Goal: Task Accomplishment & Management: Use online tool/utility

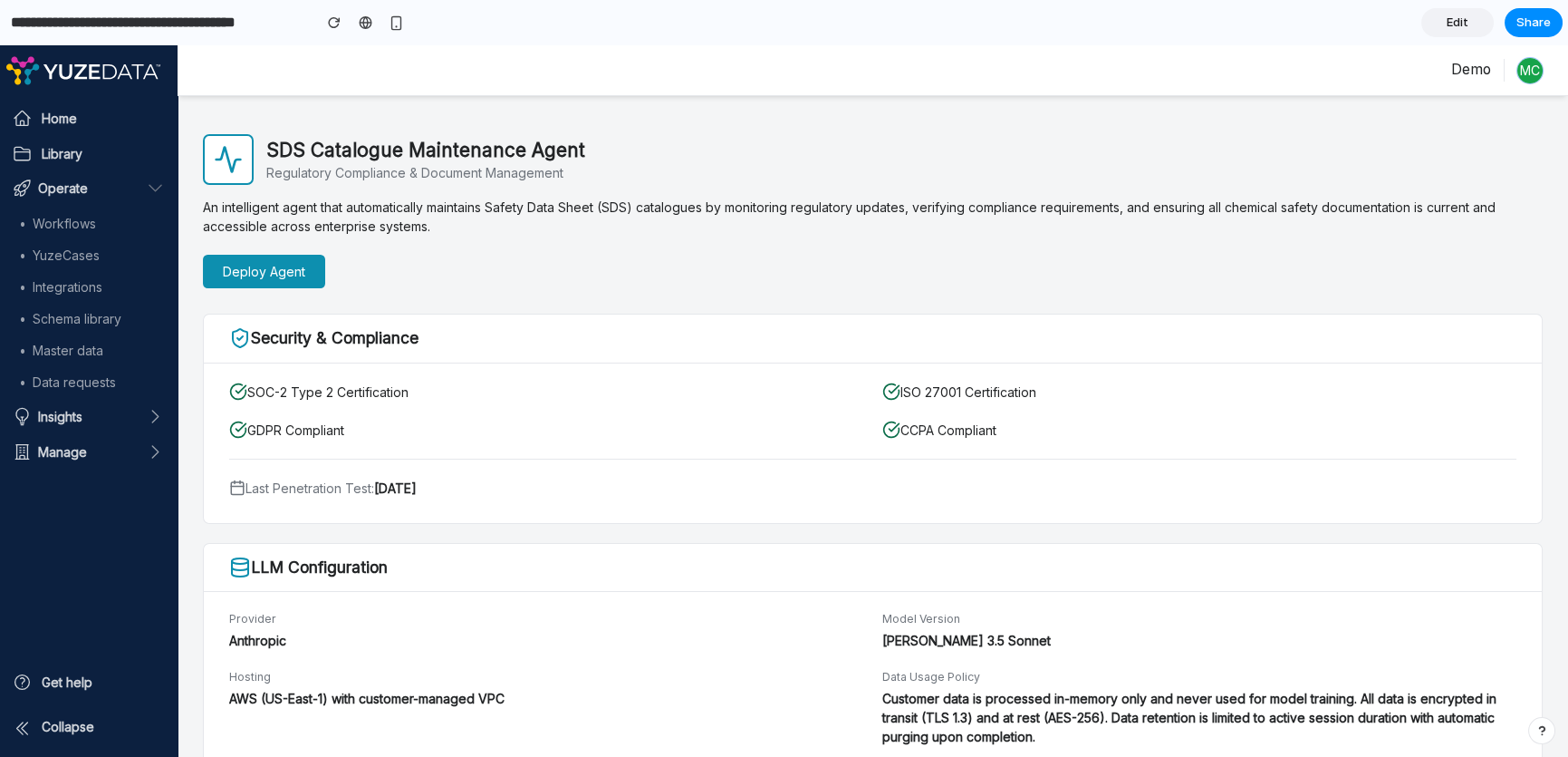
click at [866, 101] on main "SDS Catalogue Maintenance Agent Regulatory Compliance & Document Management An …" at bounding box center [873, 689] width 1390 height 1187
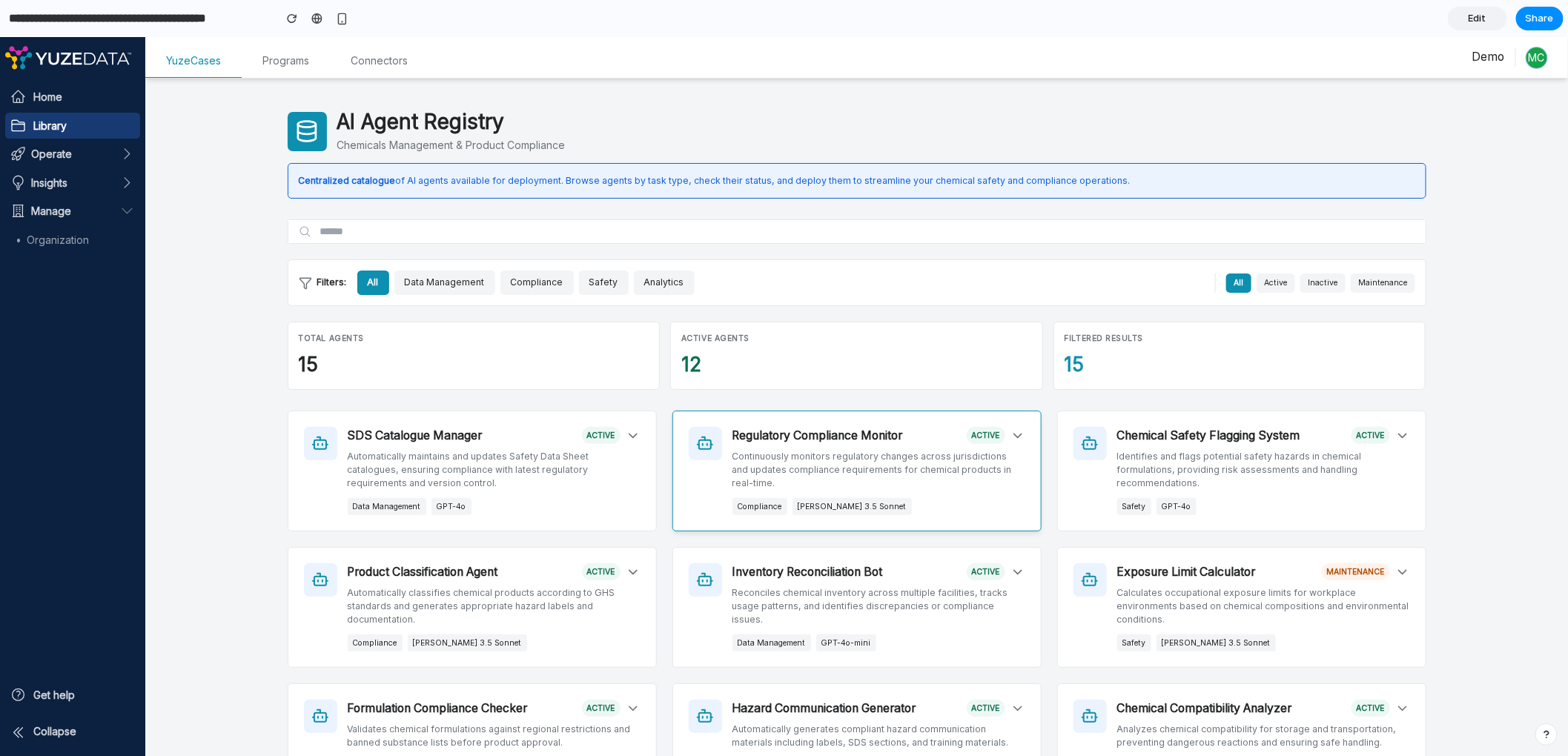
click at [904, 441] on div "Regulatory Compliance Monitor active" at bounding box center [879, 435] width 293 height 18
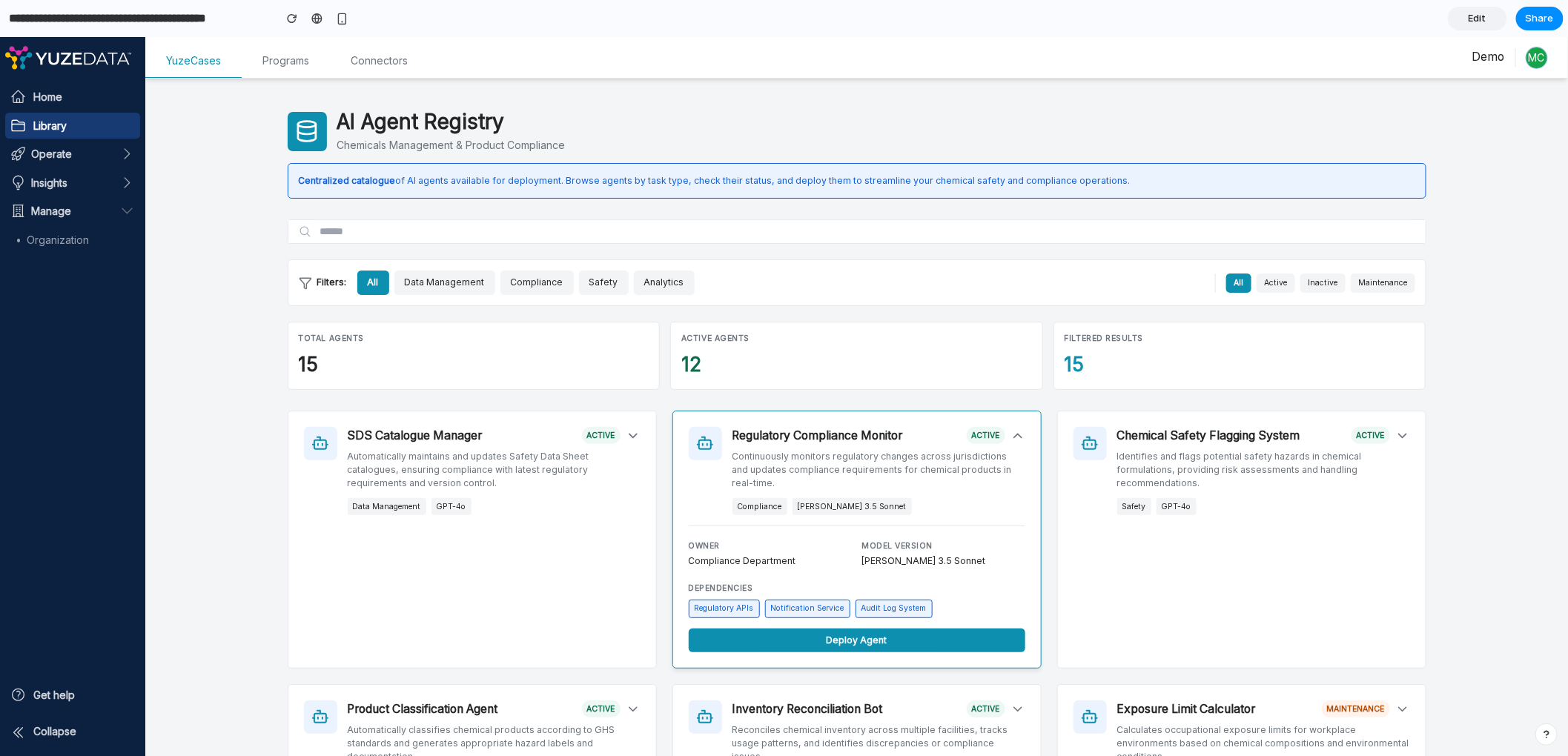
click at [273, 458] on div "AI Agent Registry Chemicals Management & Product Compliance Centralized catalog…" at bounding box center [857, 654] width 1423 height 1090
click at [943, 509] on div "Compliance Claude 3.5 Sonnet" at bounding box center [879, 505] width 293 height 17
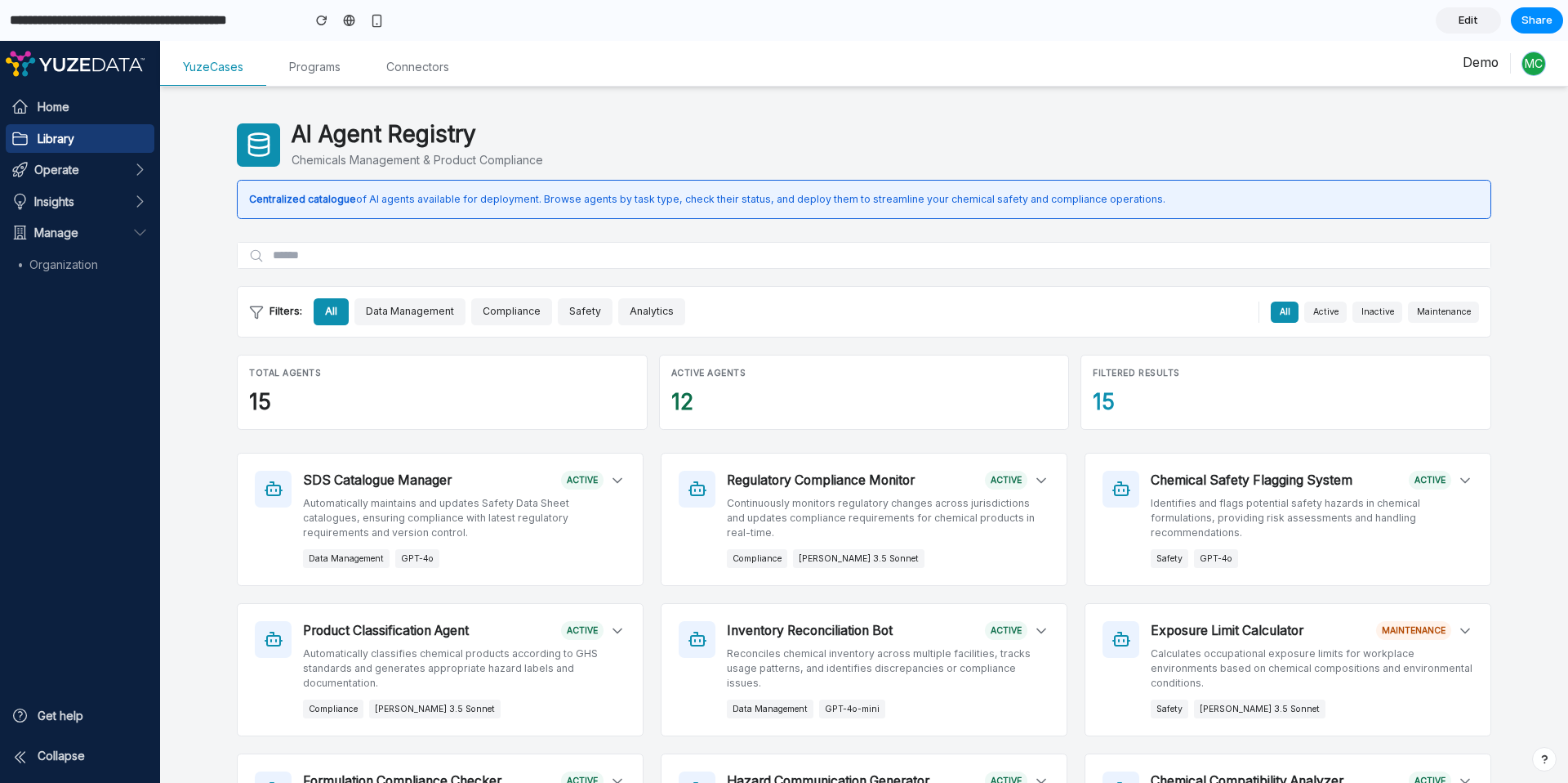
click at [1143, 139] on div "AI Agent Registry Chemicals Management & Product Compliance" at bounding box center [863, 144] width 1254 height 47
drag, startPoint x: 488, startPoint y: 135, endPoint x: 272, endPoint y: 138, distance: 216.0
click at [272, 138] on div "AI Agent Registry Chemicals Management & Product Compliance" at bounding box center [863, 144] width 1254 height 47
click at [338, 142] on h1 "AI Agent Registry" at bounding box center [417, 135] width 252 height 27
drag, startPoint x: 489, startPoint y: 141, endPoint x: 278, endPoint y: 146, distance: 211.1
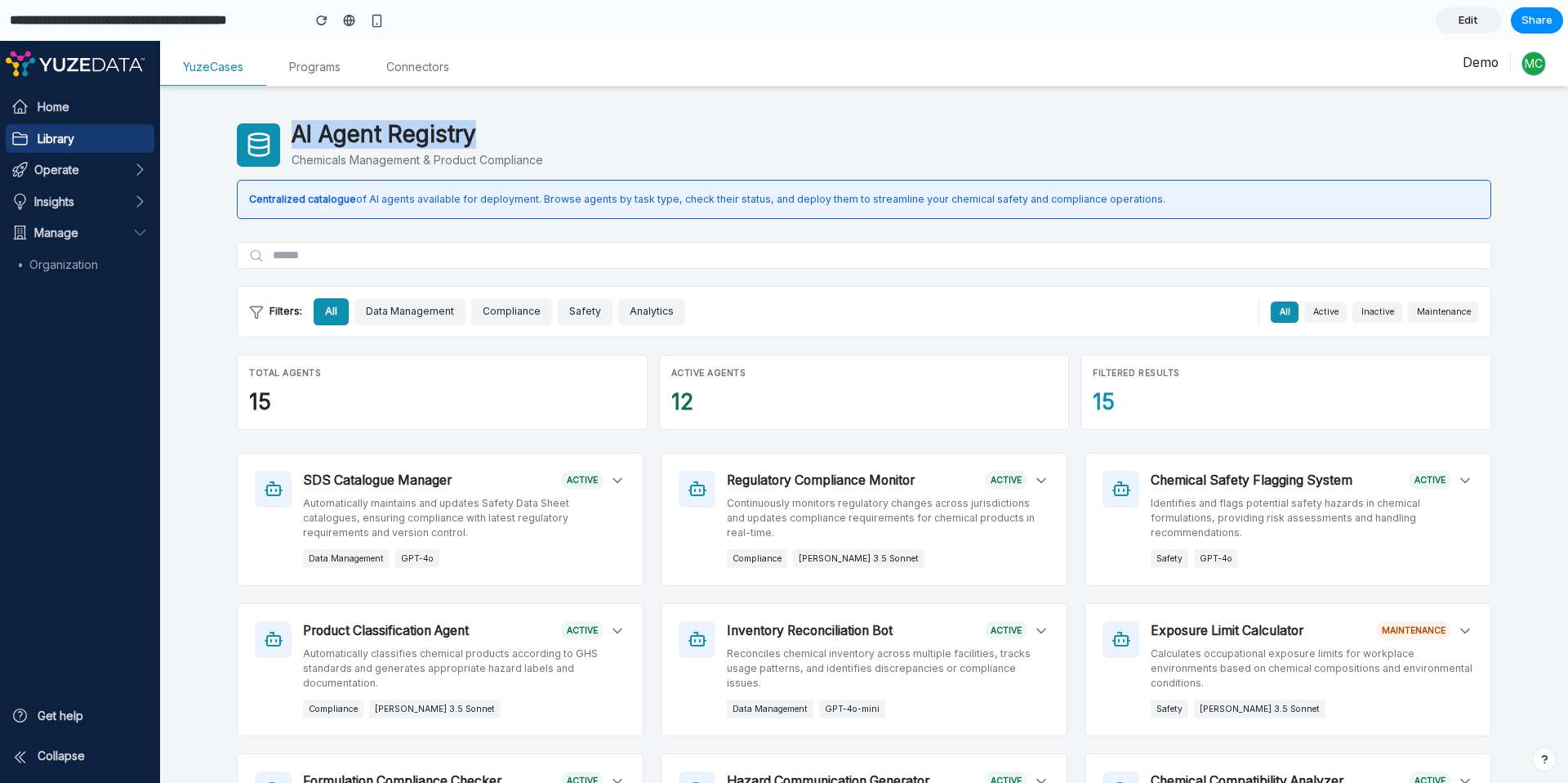
click at [278, 146] on div "AI Agent Registry Chemicals Management & Product Compliance" at bounding box center [863, 144] width 1254 height 47
click at [607, 158] on div "AI Agent Registry Chemicals Management & Product Compliance" at bounding box center [863, 144] width 1254 height 47
drag, startPoint x: 561, startPoint y: 131, endPoint x: 246, endPoint y: 134, distance: 315.0
click at [246, 134] on div "AI Agent Registry Chemicals Management & Product Compliance" at bounding box center [863, 144] width 1254 height 47
click at [300, 135] on h1 "AI Agent Registry" at bounding box center [417, 135] width 252 height 27
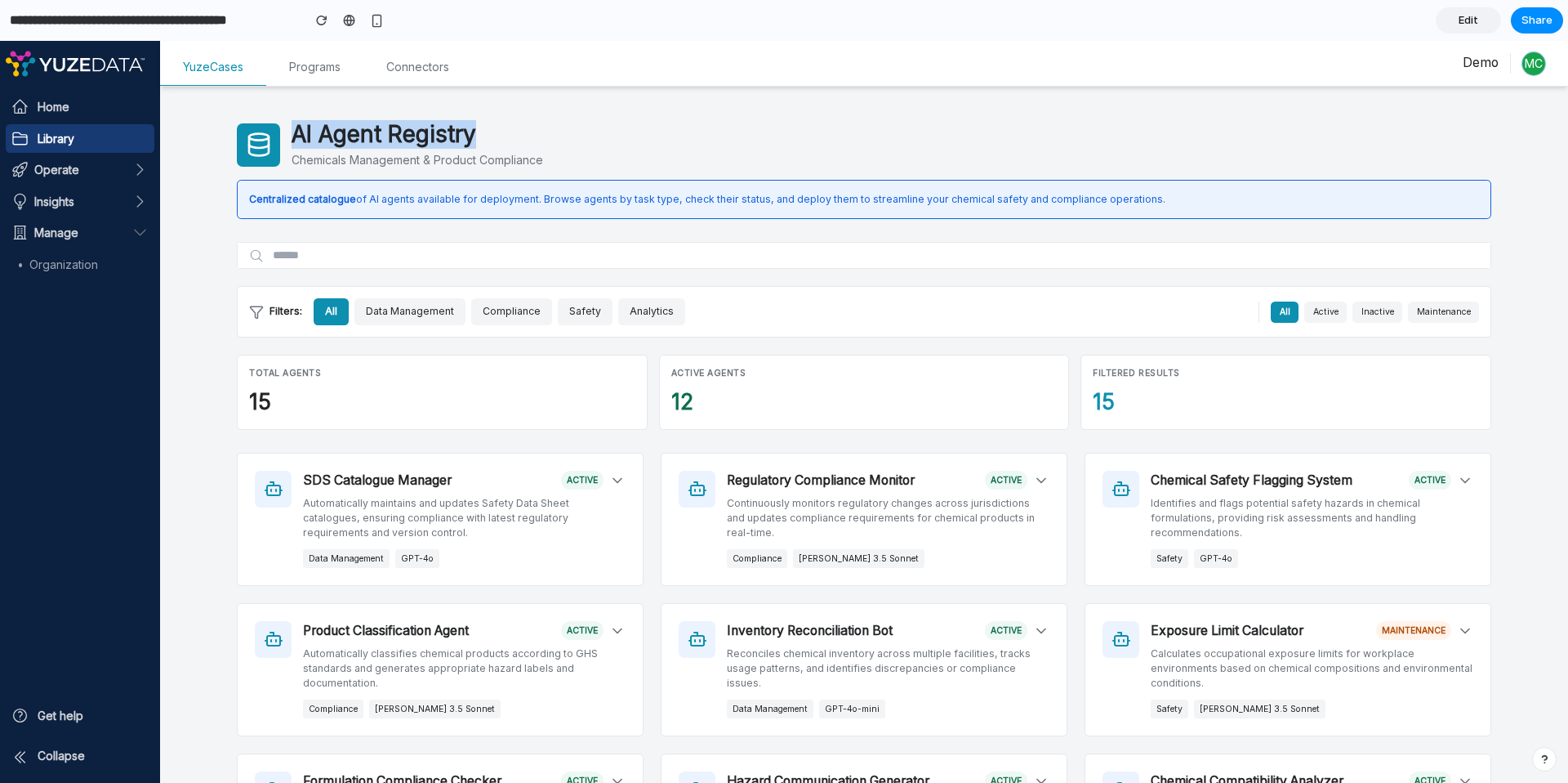
drag, startPoint x: 467, startPoint y: 135, endPoint x: 241, endPoint y: 135, distance: 226.0
click at [241, 135] on div "AI Agent Registry Chemicals Management & Product Compliance" at bounding box center [863, 144] width 1254 height 47
drag, startPoint x: 345, startPoint y: 138, endPoint x: 535, endPoint y: 141, distance: 190.0
click at [348, 138] on h1 "AI Agent Registry" at bounding box center [417, 135] width 252 height 27
drag, startPoint x: 535, startPoint y: 141, endPoint x: 499, endPoint y: 138, distance: 36.1
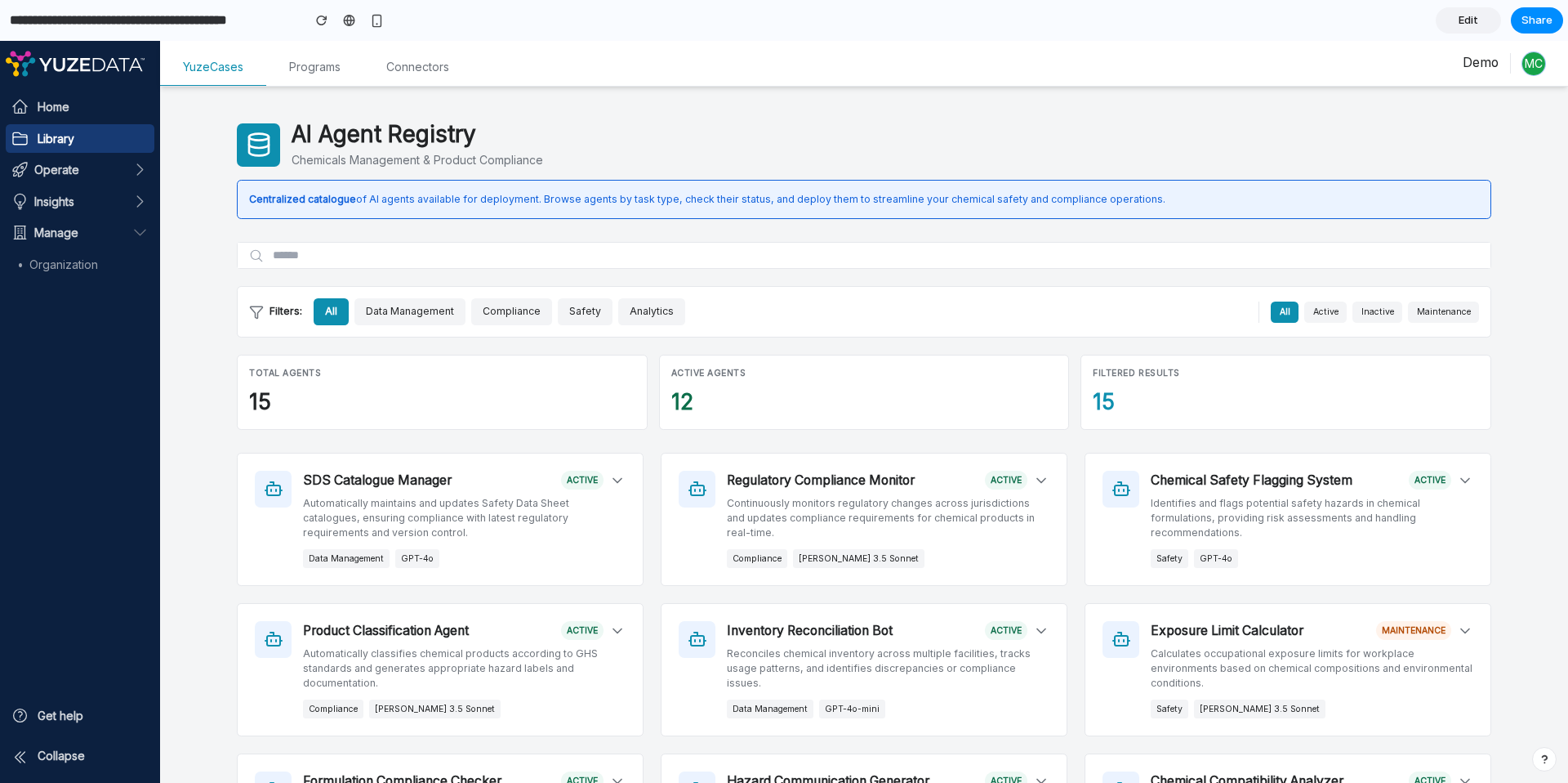
click at [534, 141] on h1 "AI Agent Registry" at bounding box center [417, 135] width 252 height 27
drag, startPoint x: 498, startPoint y: 138, endPoint x: 274, endPoint y: 137, distance: 224.0
click at [274, 137] on div "AI Agent Registry Chemicals Management & Product Compliance" at bounding box center [863, 144] width 1254 height 47
click at [576, 142] on div "AI Agent Registry Chemicals Management & Product Compliance" at bounding box center [863, 144] width 1254 height 47
click at [607, 193] on p "Centralized catalogue of AI agents available for deployment. Browse agents by t…" at bounding box center [864, 199] width 1230 height 15
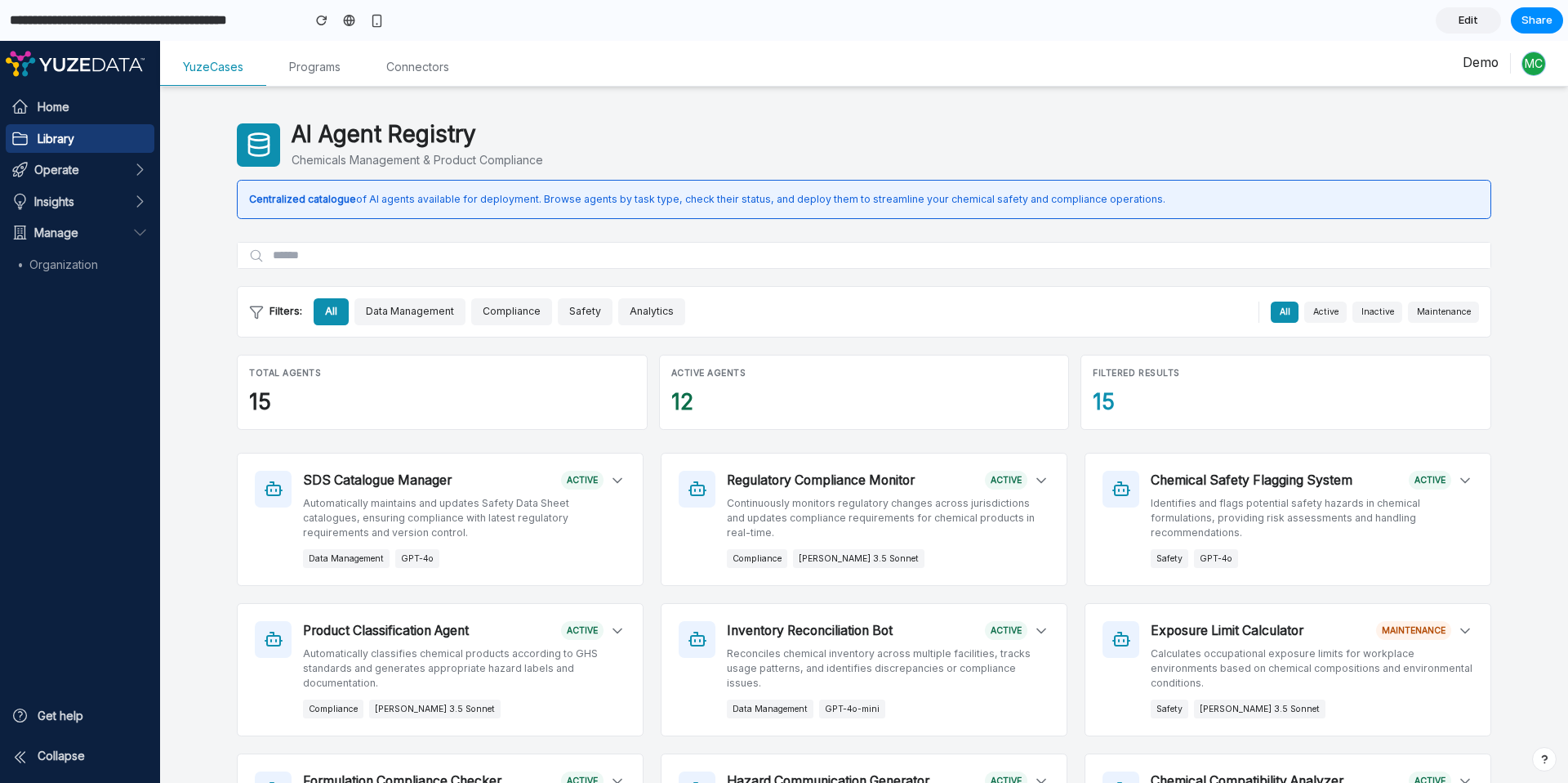
click at [699, 164] on div "AI Agent Registry Chemicals Management & Product Compliance" at bounding box center [863, 144] width 1254 height 47
click at [669, 193] on p "Centralized catalogue of AI agents available for deployment. Browse agents by t…" at bounding box center [864, 199] width 1230 height 15
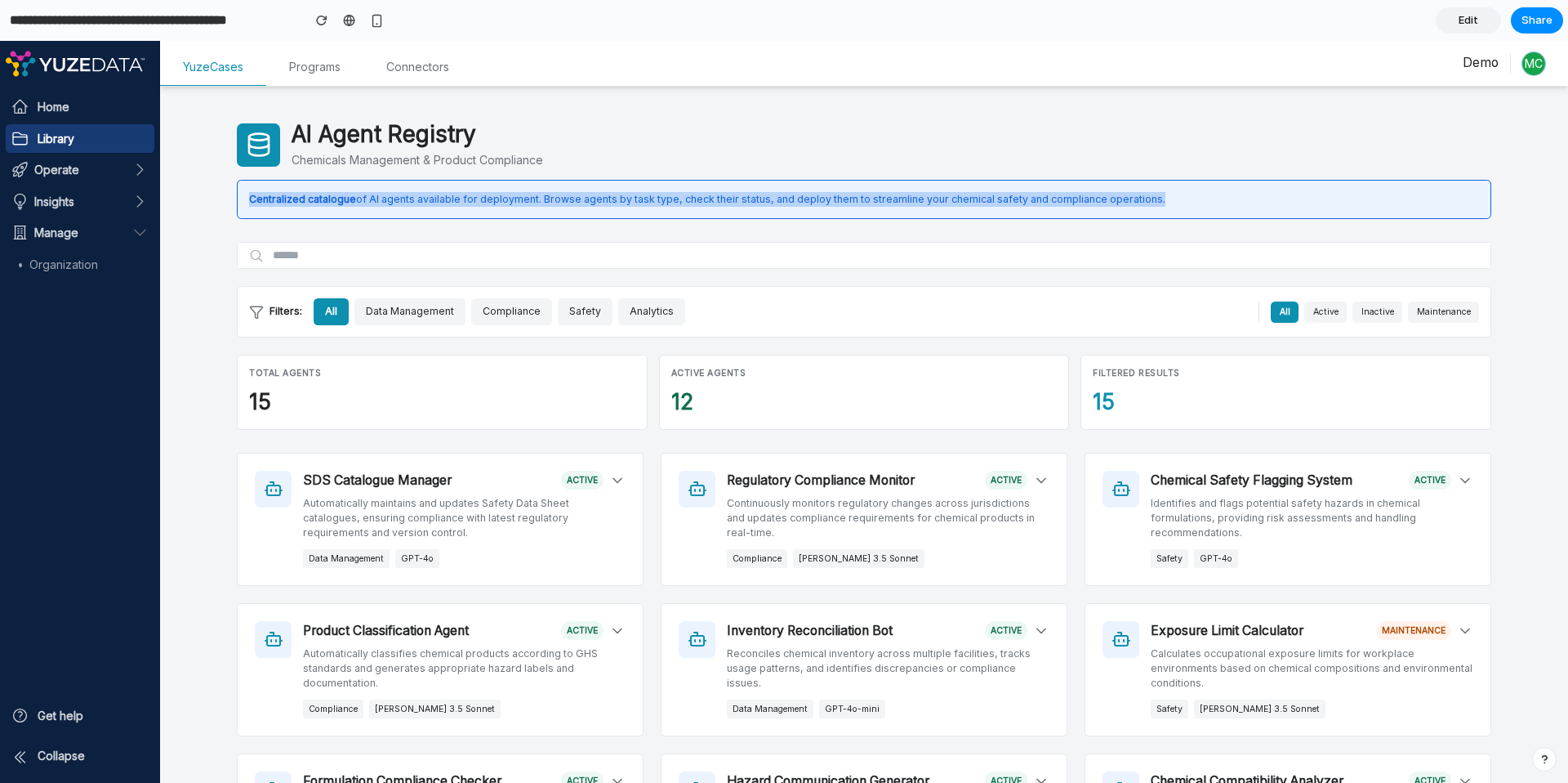
click at [669, 193] on p "Centralized catalogue of AI agents available for deployment. Browse agents by t…" at bounding box center [864, 199] width 1230 height 15
click at [949, 179] on div "AI Agent Registry Chemicals Management & Product Compliance Centralized catalog…" at bounding box center [863, 170] width 1254 height 98
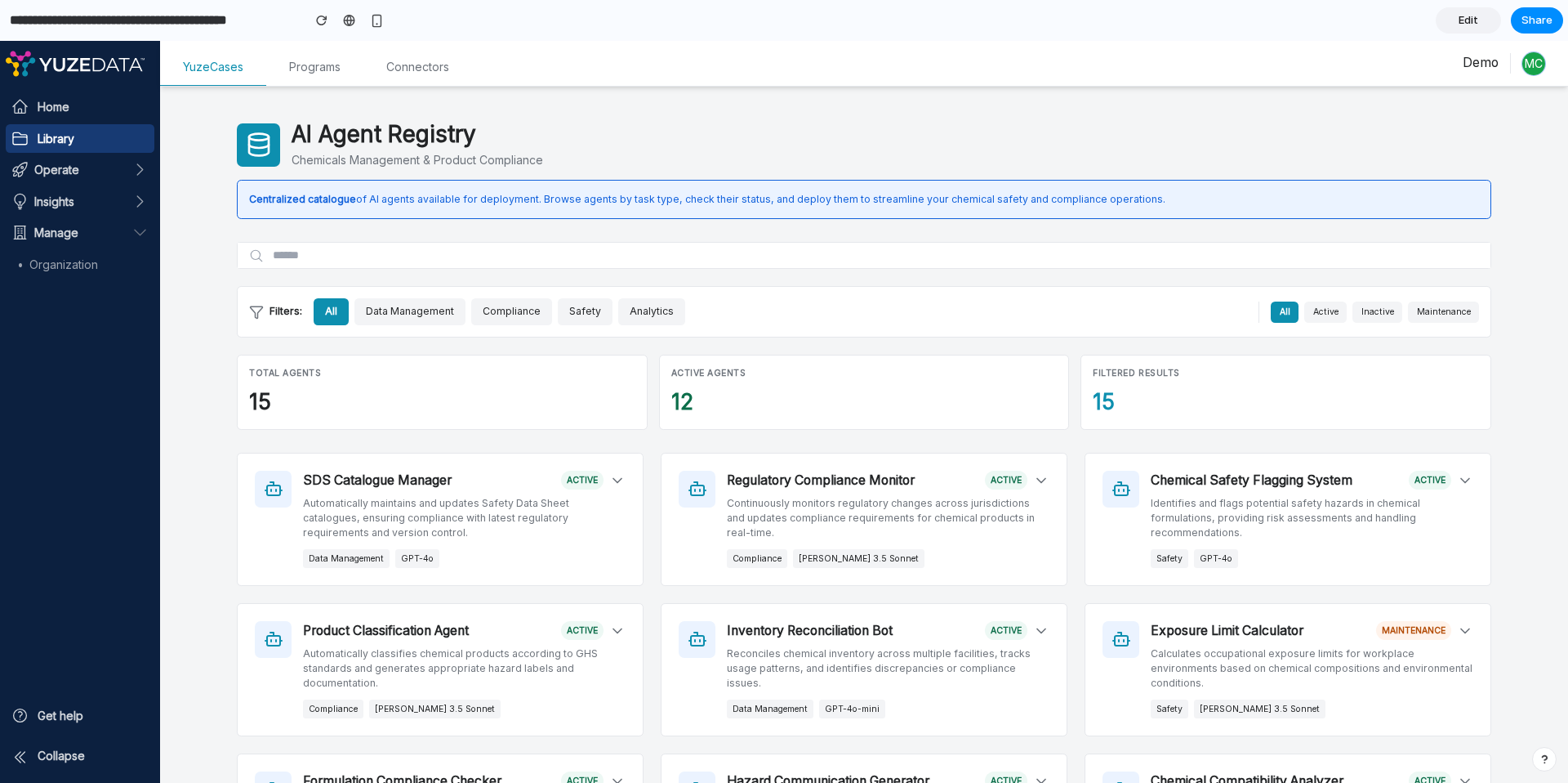
click at [948, 149] on div "AI Agent Registry Chemicals Management & Product Compliance" at bounding box center [863, 144] width 1254 height 47
click at [58, 107] on span "Home" at bounding box center [53, 106] width 32 height 17
click at [377, 161] on p "Chemicals Management & Product Compliance" at bounding box center [417, 159] width 252 height 17
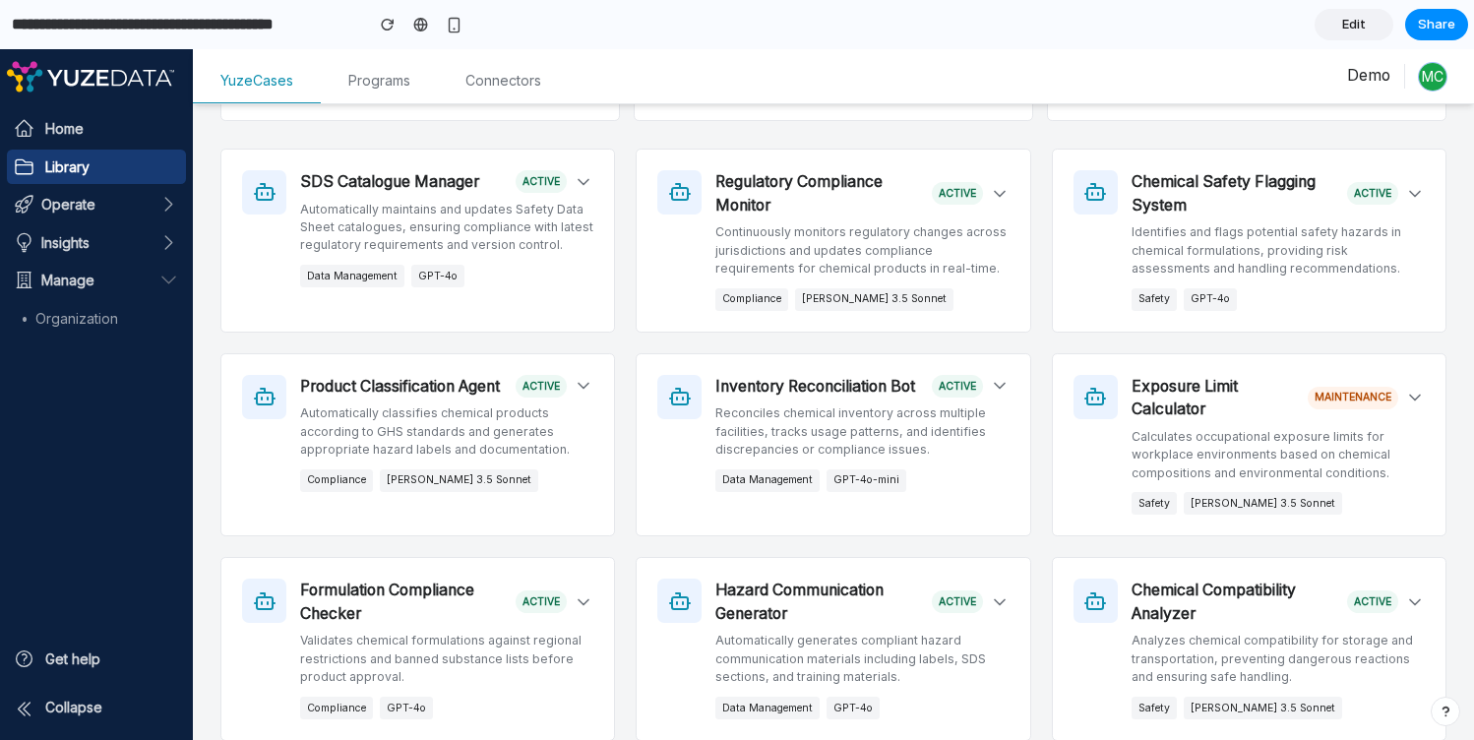
scroll to position [417, 0]
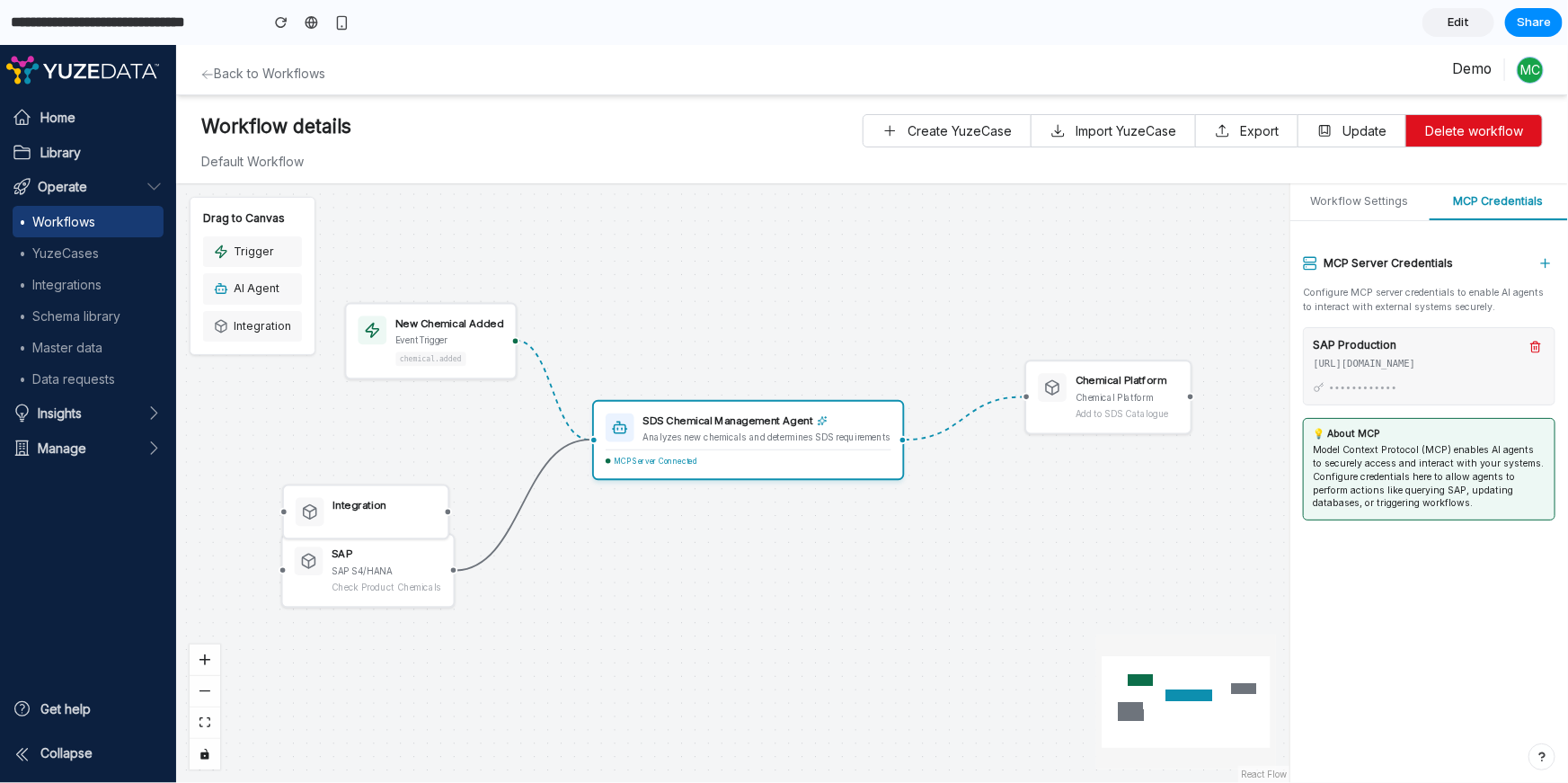
click at [395, 510] on div "Integration" at bounding box center [384, 504] width 103 height 16
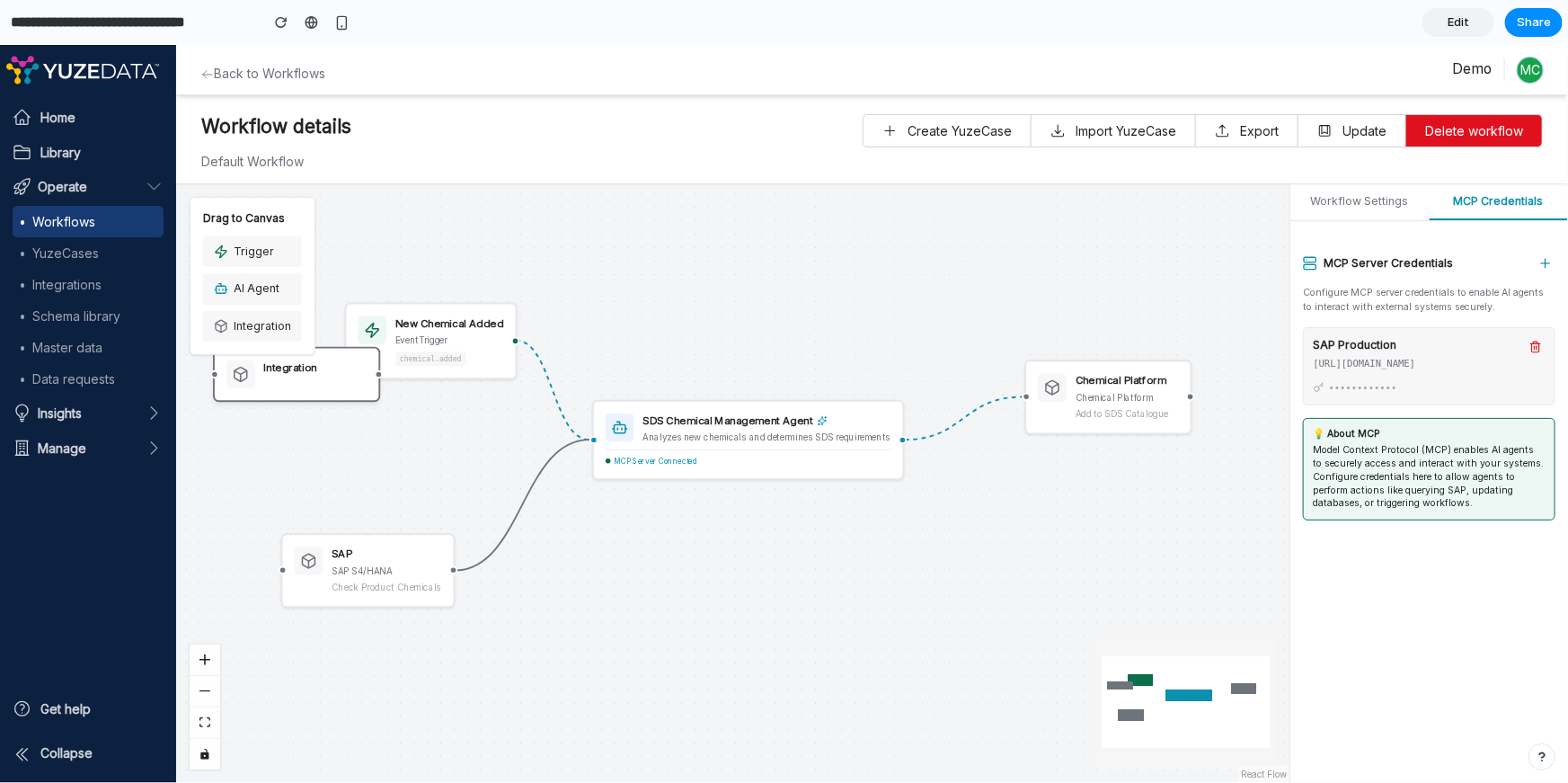
drag, startPoint x: 394, startPoint y: 507, endPoint x: 301, endPoint y: 295, distance: 231.5
click at [301, 295] on div "New Chemical Added event Trigger chemical.added SDS Chemical Management Agent A…" at bounding box center [732, 482] width 1113 height 599
drag, startPoint x: 330, startPoint y: 302, endPoint x: 418, endPoint y: 474, distance: 193.2
click at [418, 477] on div "Integration" at bounding box center [361, 491] width 140 height 28
click at [411, 459] on div "Integration" at bounding box center [379, 465] width 103 height 16
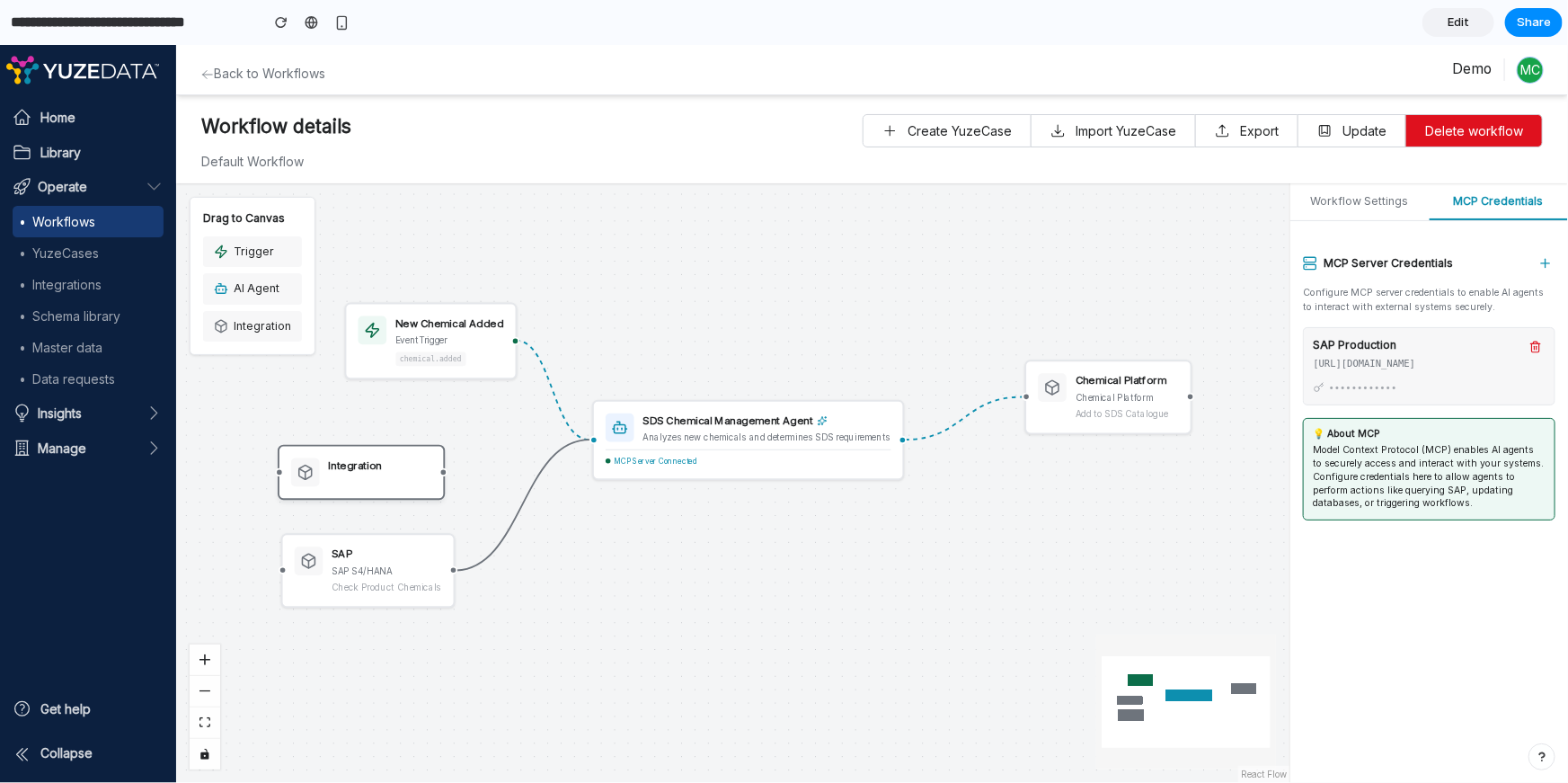
click at [437, 466] on div "Integration" at bounding box center [361, 471] width 167 height 55
drag, startPoint x: 401, startPoint y: 462, endPoint x: 352, endPoint y: 404, distance: 75.9
click at [352, 408] on div "Integration" at bounding box center [331, 416] width 103 height 16
click at [376, 418] on div "Integration" at bounding box center [331, 411] width 103 height 18
click at [301, 414] on div "Integration" at bounding box center [331, 409] width 103 height 16
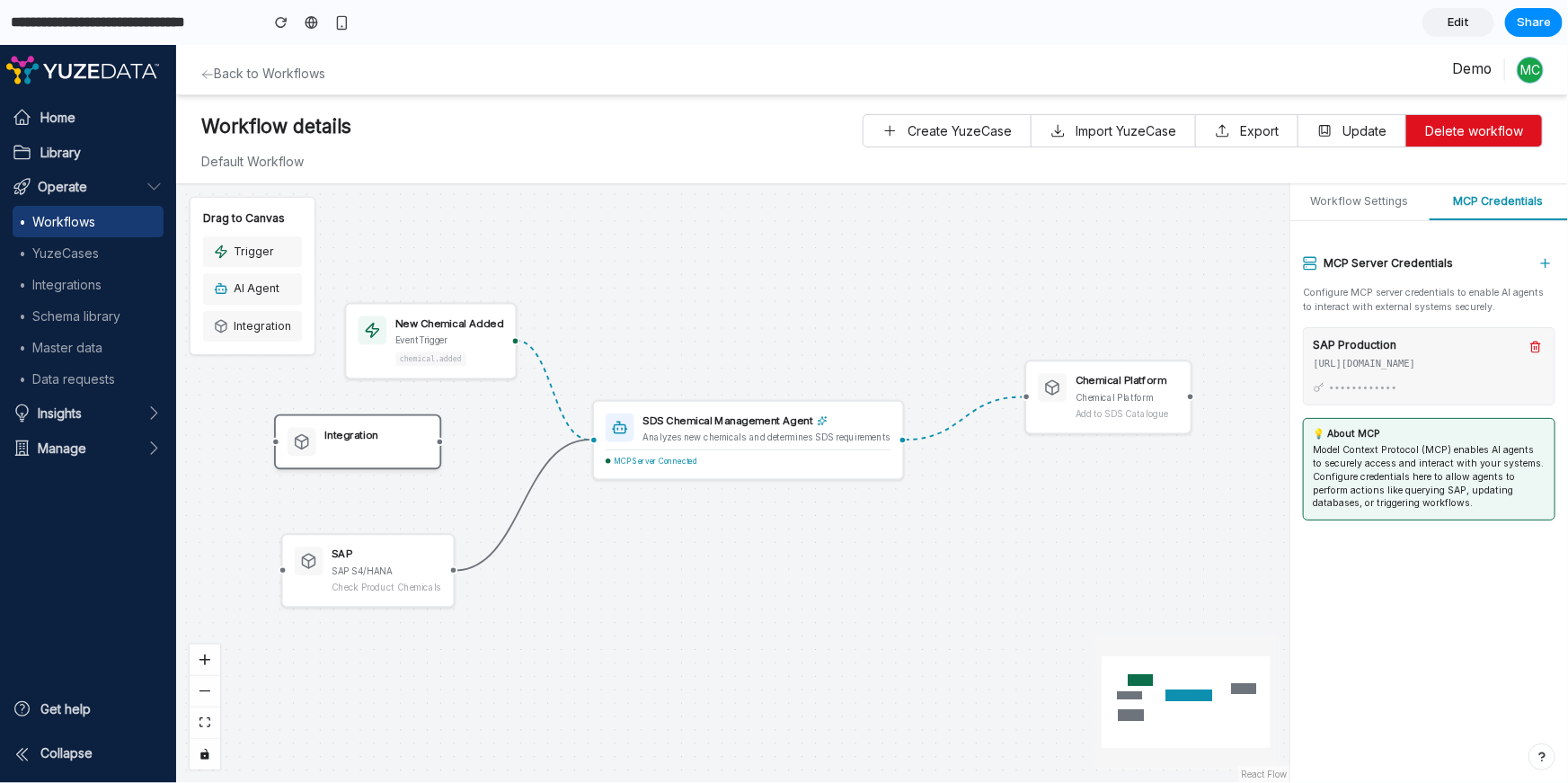
drag, startPoint x: 255, startPoint y: 407, endPoint x: 301, endPoint y: 434, distance: 53.3
click at [301, 434] on icon at bounding box center [301, 440] width 17 height 17
drag, startPoint x: 299, startPoint y: 437, endPoint x: 394, endPoint y: 444, distance: 95.3
click at [302, 438] on icon at bounding box center [302, 439] width 13 height 4
click at [394, 442] on div "Integration" at bounding box center [376, 436] width 103 height 18
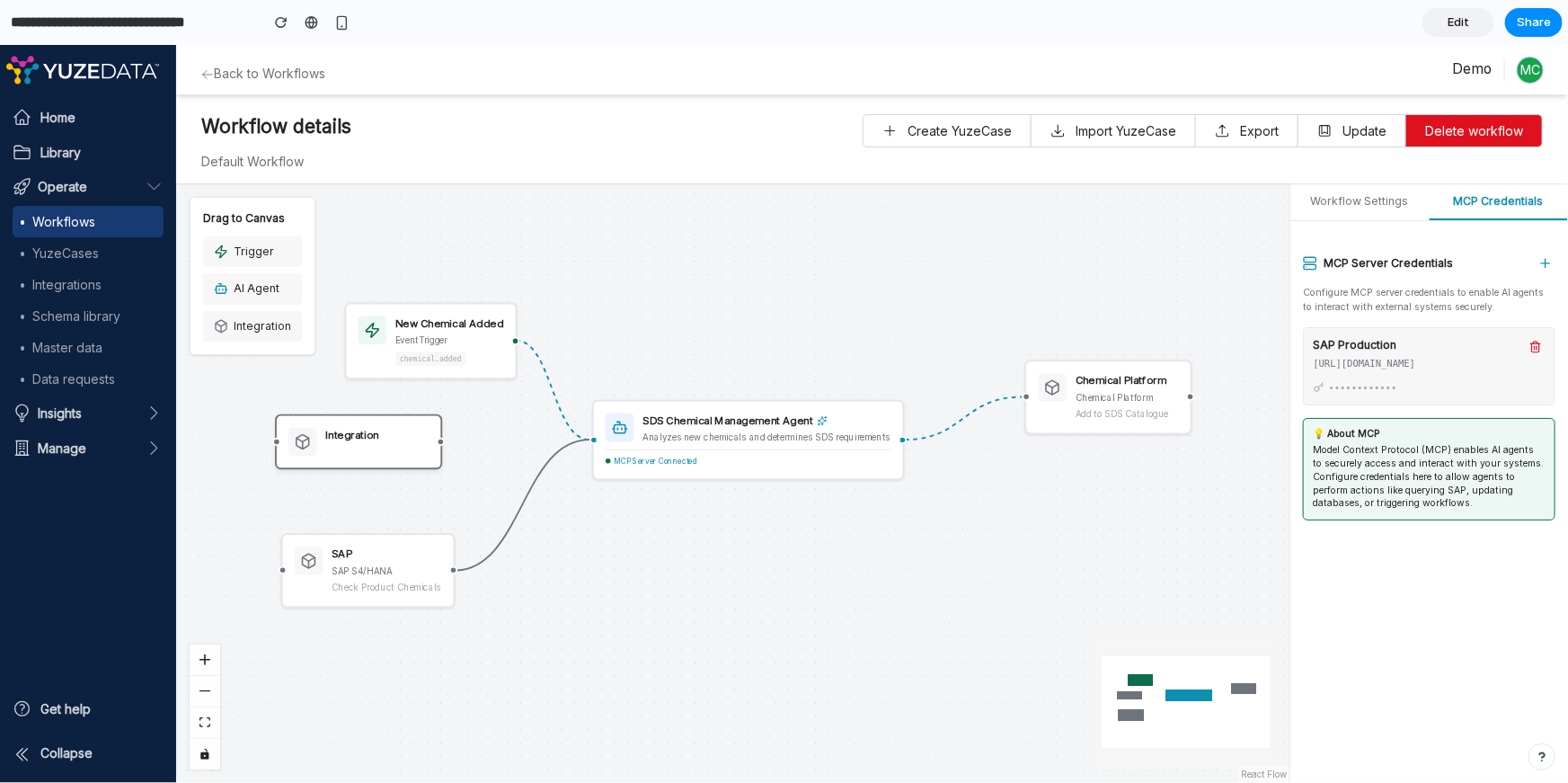
click at [325, 442] on div "Integration" at bounding box center [376, 436] width 103 height 18
drag, startPoint x: 324, startPoint y: 439, endPoint x: 731, endPoint y: 684, distance: 475.1
click at [731, 684] on div "Integration" at bounding box center [763, 683] width 140 height 28
click at [708, 677] on icon at bounding box center [708, 684] width 13 height 15
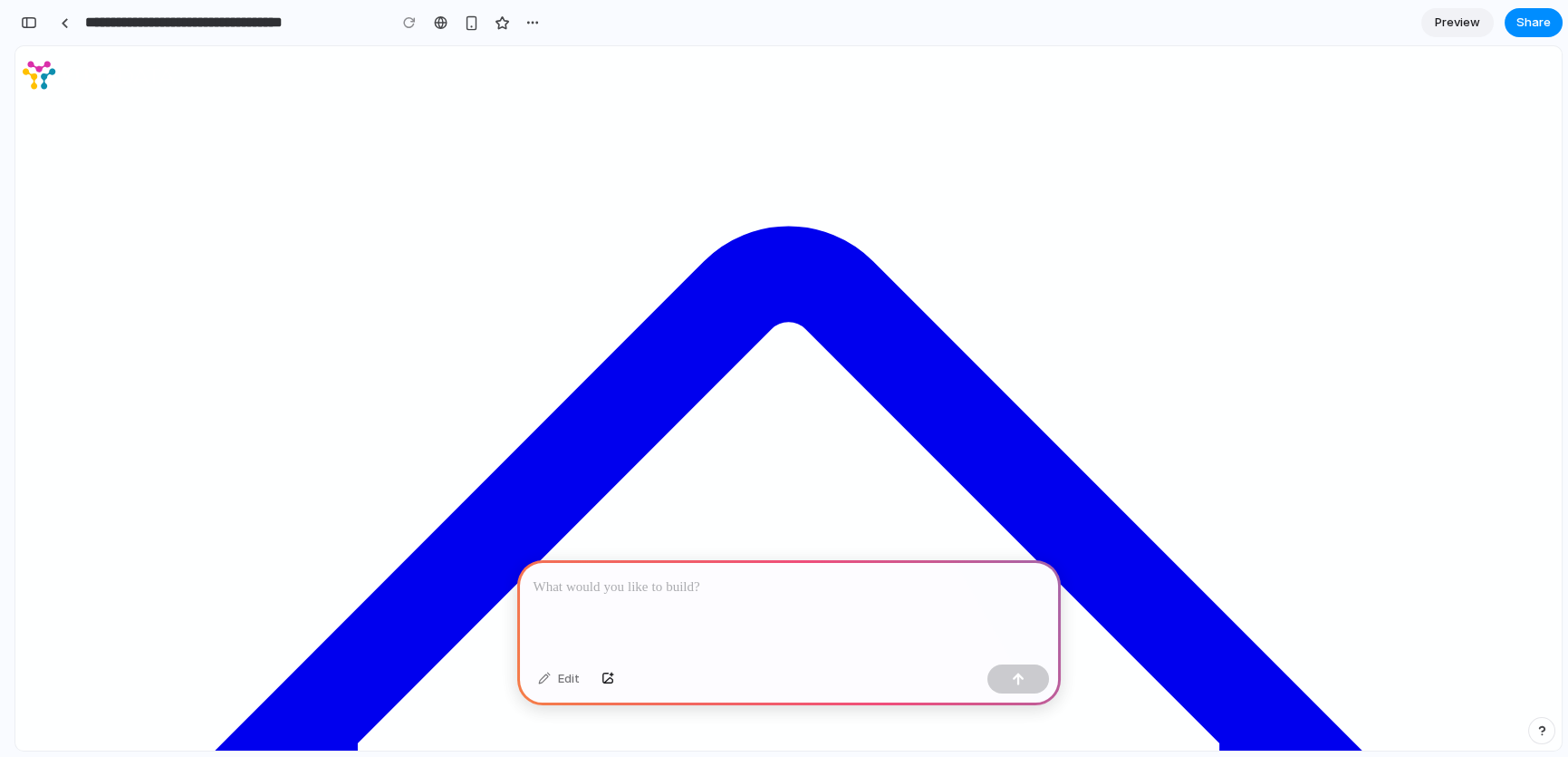
click at [616, 566] on div at bounding box center [789, 608] width 543 height 97
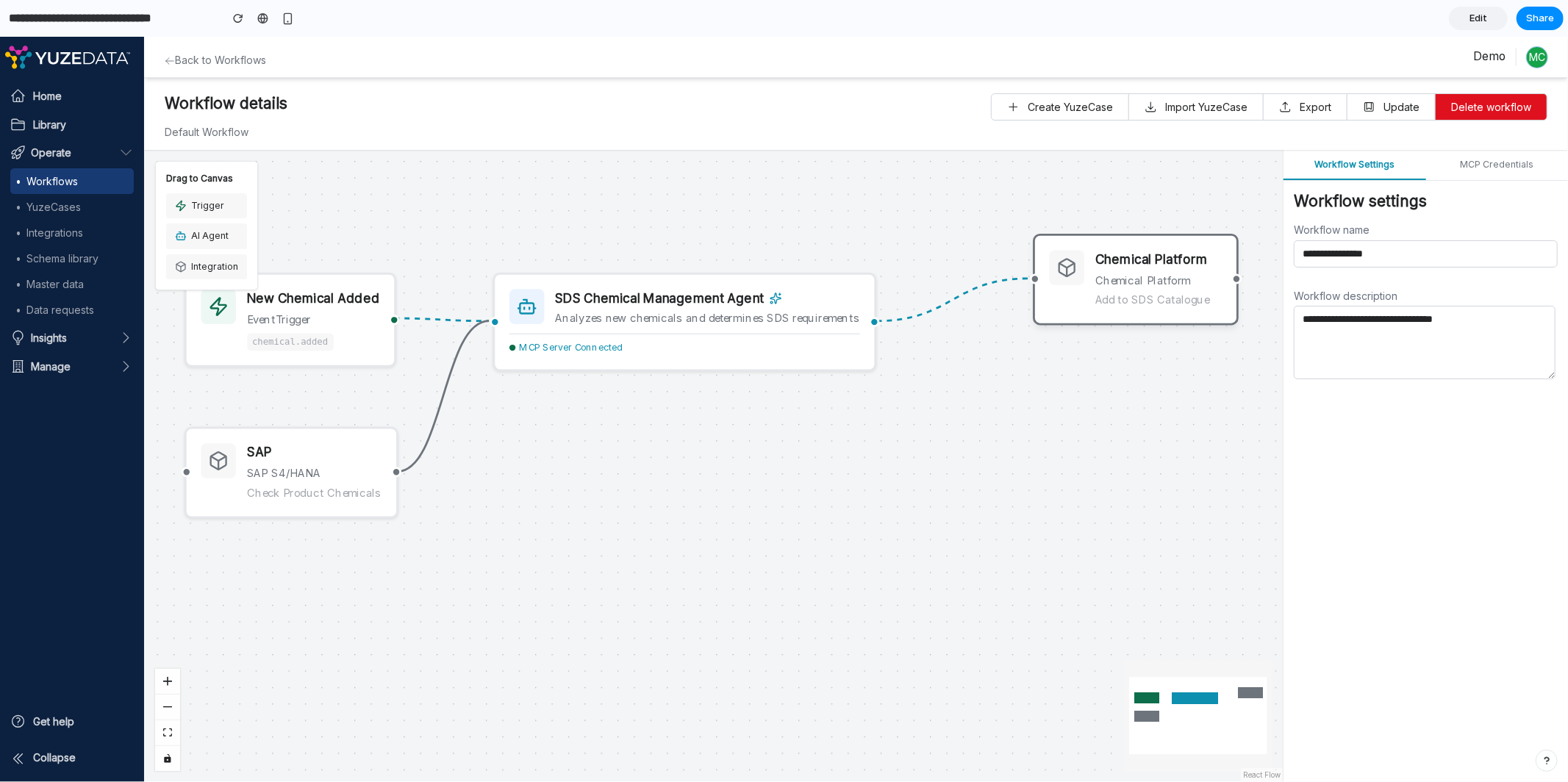
drag, startPoint x: 926, startPoint y: 338, endPoint x: 1161, endPoint y: 299, distance: 238.2
click at [1161, 299] on div "Add to SDS Catalogue" at bounding box center [1159, 300] width 127 height 16
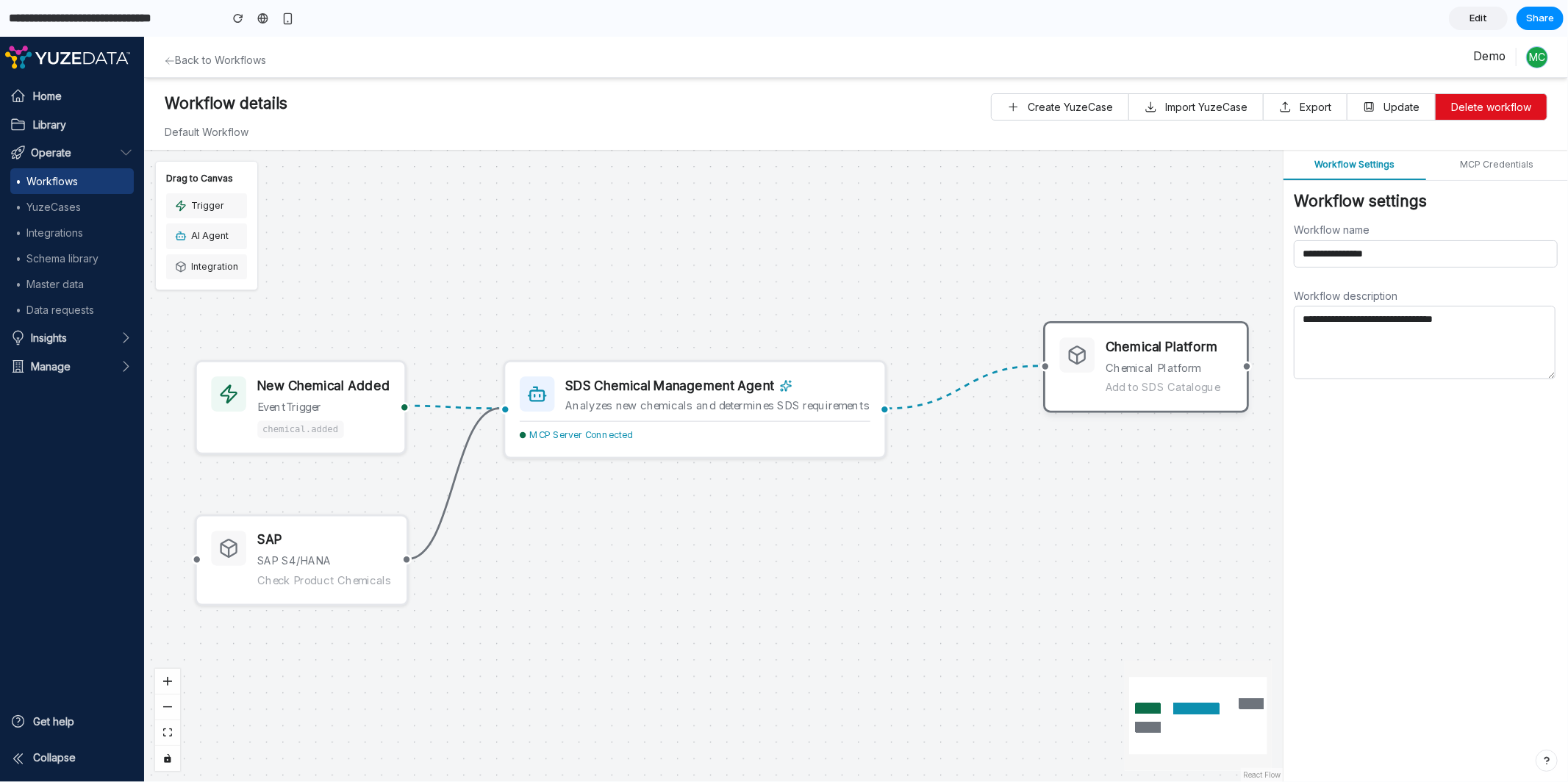
drag, startPoint x: 861, startPoint y: 520, endPoint x: 868, endPoint y: 603, distance: 83.3
click at [868, 603] on div "New Chemical Added event Trigger chemical.added SDS Chemical Management Agent A…" at bounding box center [713, 465] width 1138 height 632
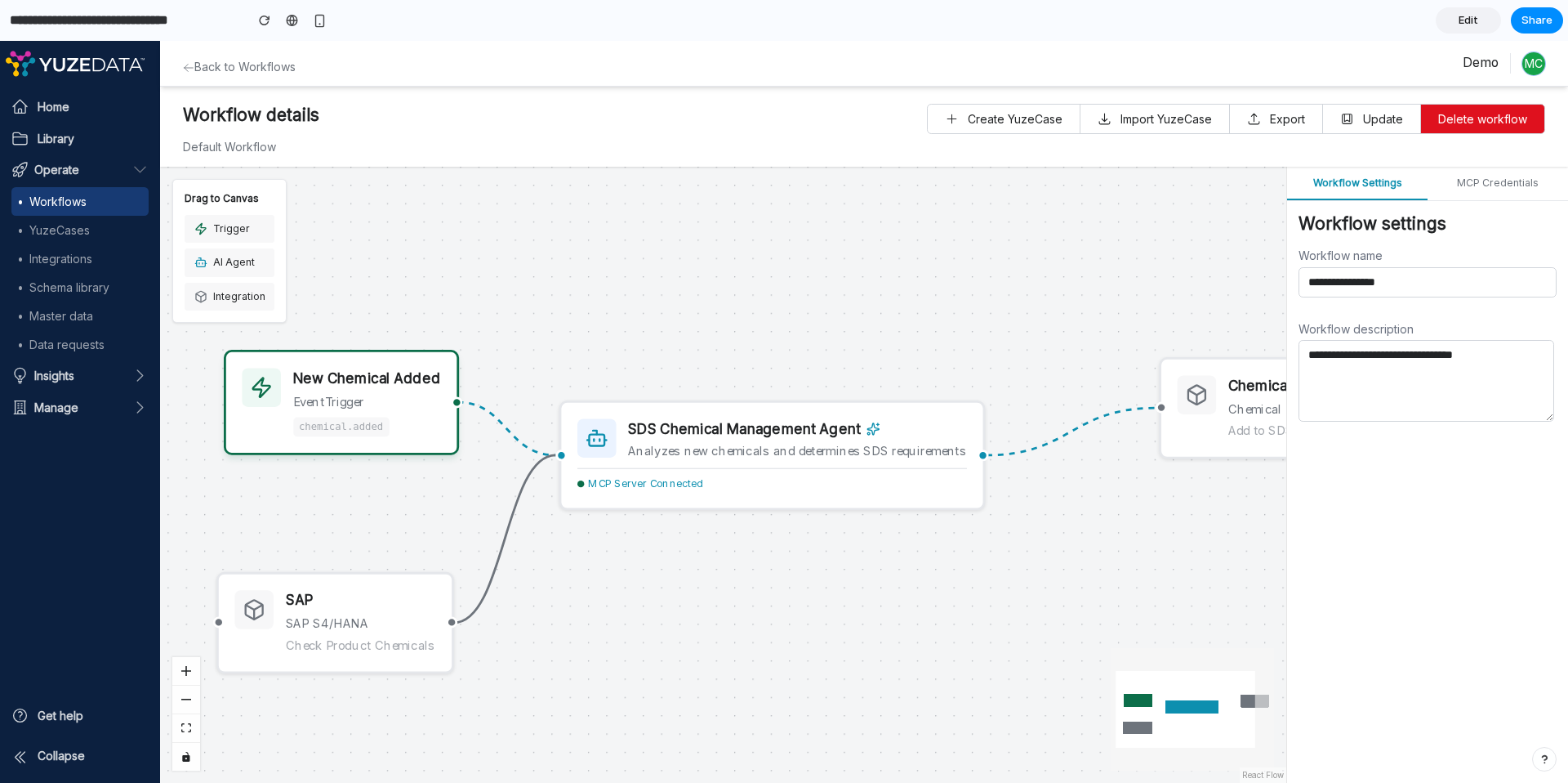
drag, startPoint x: 380, startPoint y: 443, endPoint x: 388, endPoint y: 388, distance: 55.6
click at [388, 388] on div "New Chemical Added event Trigger chemical.added" at bounding box center [366, 402] width 147 height 68
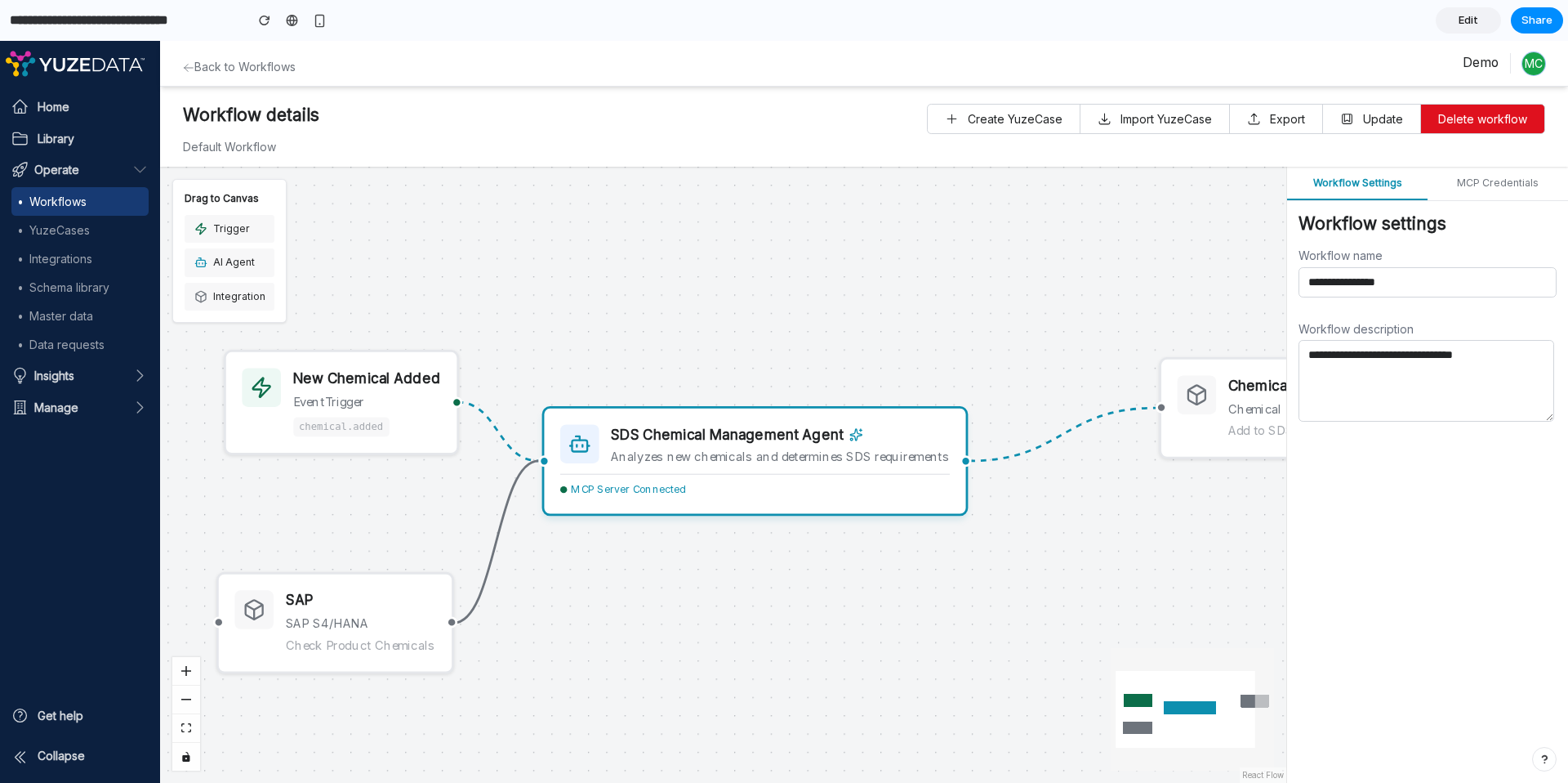
drag, startPoint x: 859, startPoint y: 482, endPoint x: 838, endPoint y: 489, distance: 22.1
click at [838, 489] on div "MCP Server Connected" at bounding box center [755, 486] width 388 height 25
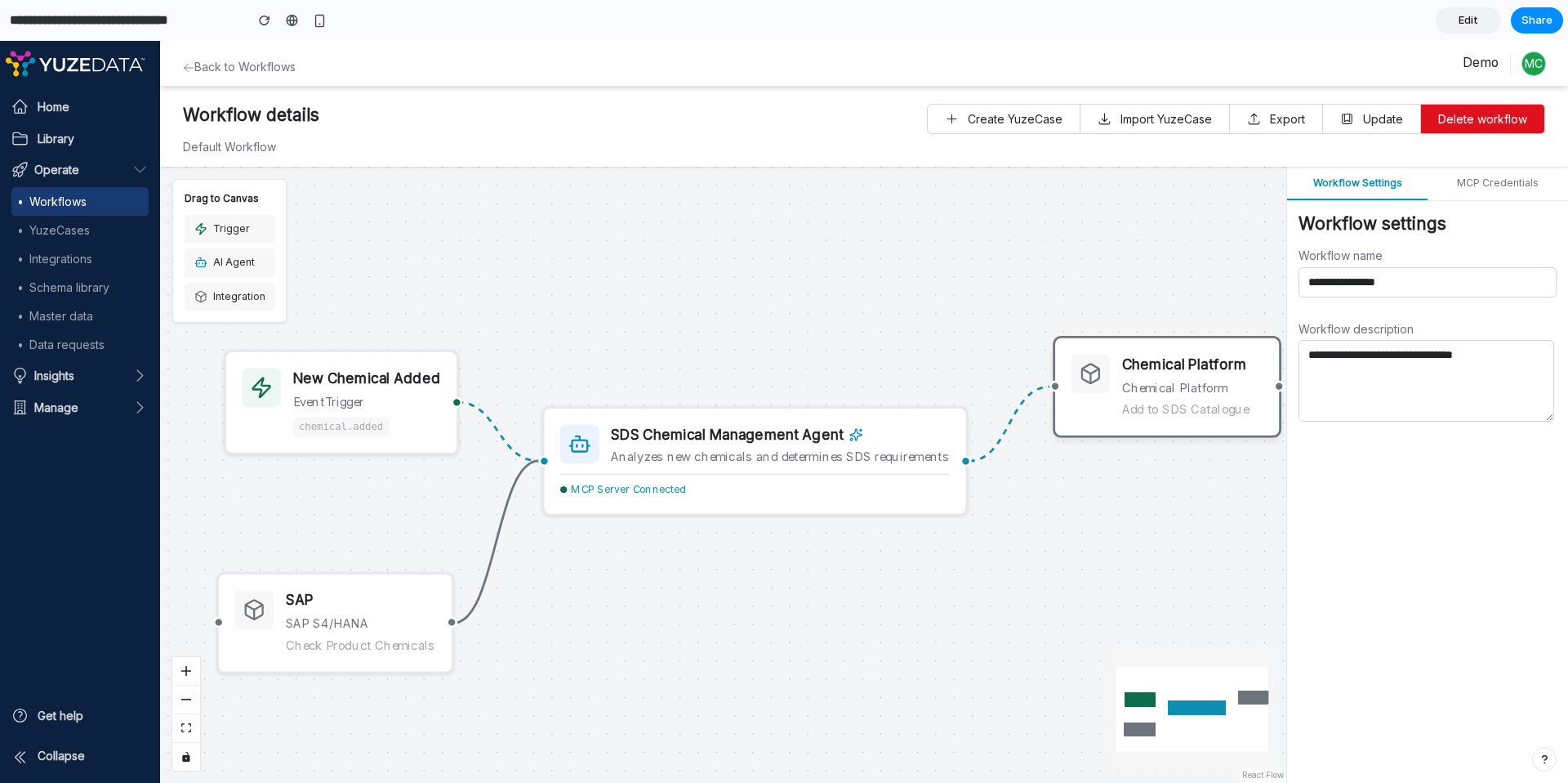
drag, startPoint x: 1165, startPoint y: 440, endPoint x: 1079, endPoint y: 419, distance: 88.5
click at [1079, 419] on div "Chemical Platform Chemical Platform Add to SDS Catalogue" at bounding box center [1166, 386] width 228 height 101
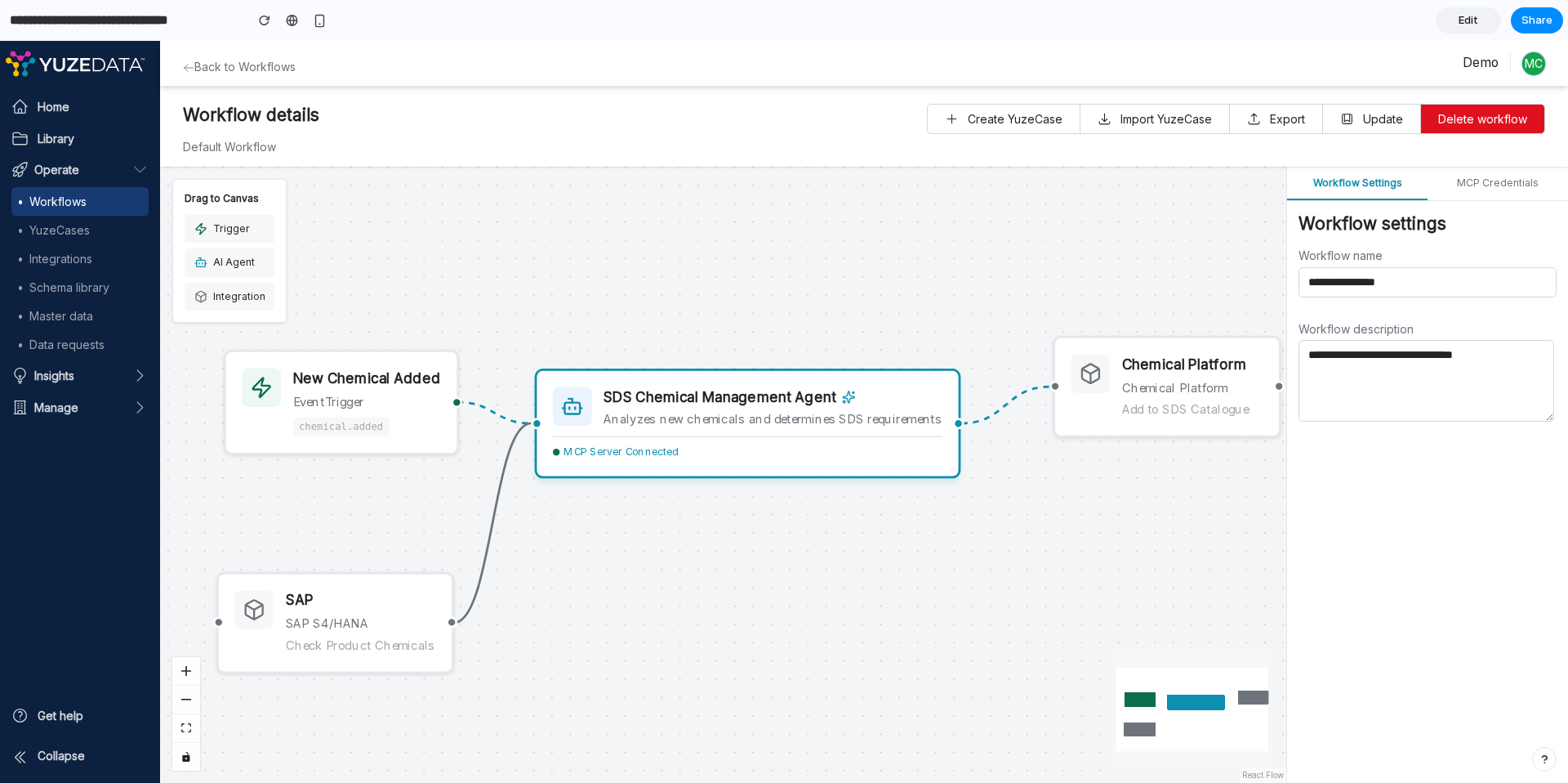
drag, startPoint x: 894, startPoint y: 498, endPoint x: 887, endPoint y: 459, distance: 39.6
click at [887, 459] on div "SDS Chemical Management Agent Analyzes new chemicals and determines SDS require…" at bounding box center [747, 423] width 426 height 110
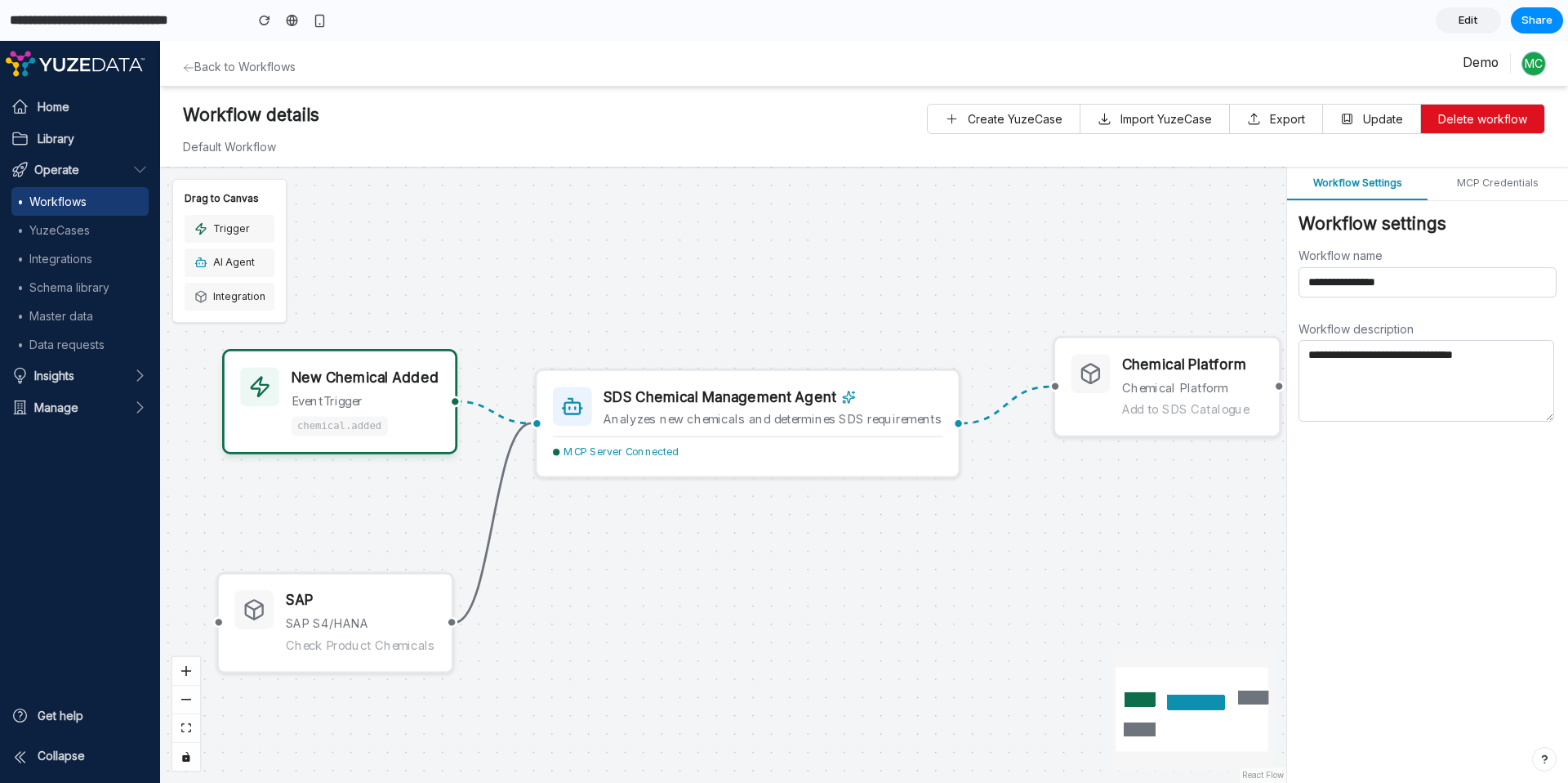
click at [408, 430] on div "New Chemical Added event Trigger chemical.added" at bounding box center [364, 401] width 147 height 68
click at [407, 426] on div "New Chemical Added event Trigger chemical.added" at bounding box center [364, 401] width 147 height 68
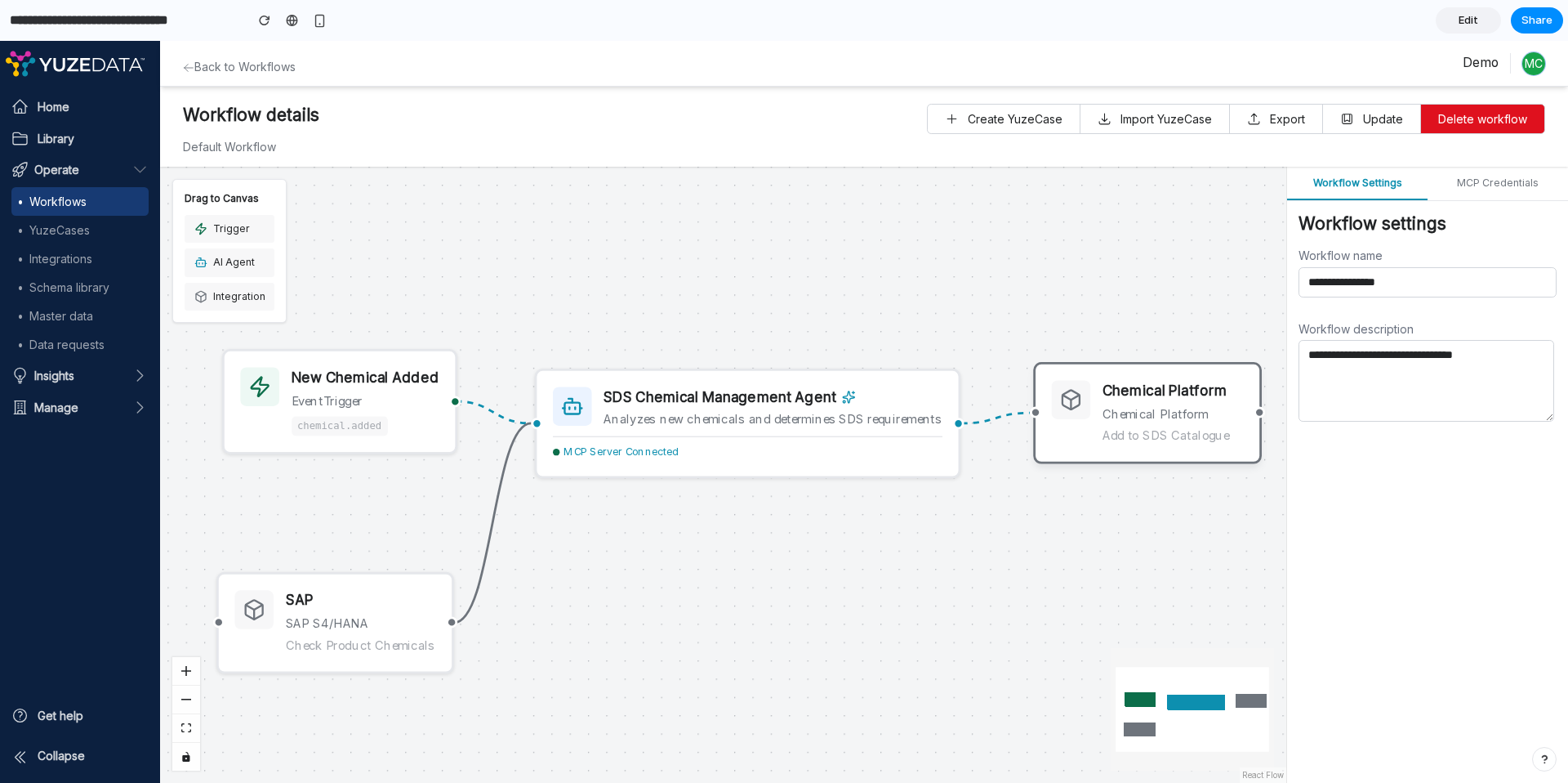
drag, startPoint x: 1219, startPoint y: 425, endPoint x: 1193, endPoint y: 450, distance: 36.1
click at [1193, 450] on div "Chemical Platform Chemical Platform Add to SDS Catalogue" at bounding box center [1147, 413] width 228 height 101
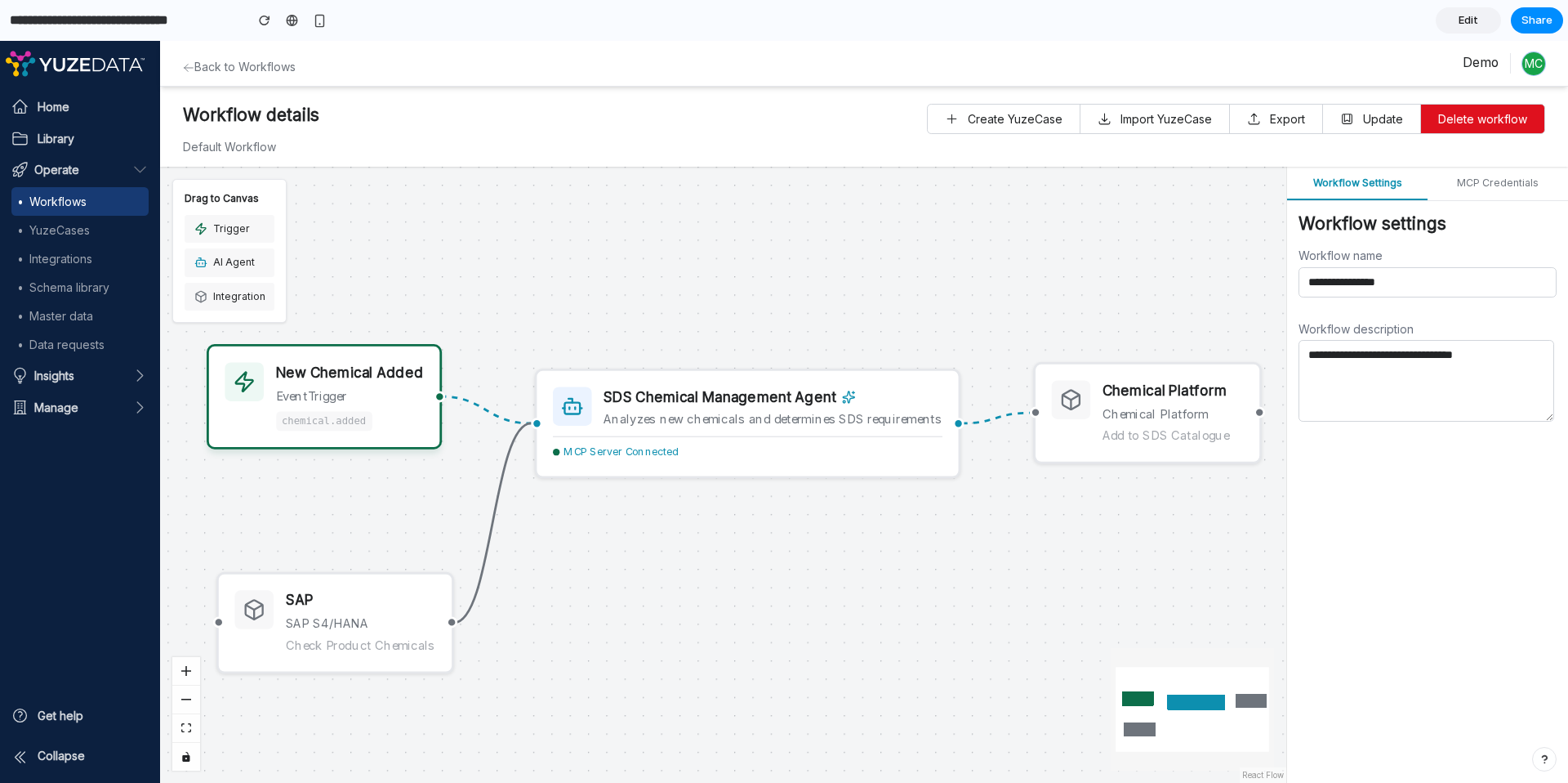
drag, startPoint x: 394, startPoint y: 422, endPoint x: 377, endPoint y: 420, distance: 17.1
click at [377, 420] on div "New Chemical Added event Trigger chemical.added" at bounding box center [349, 396] width 147 height 68
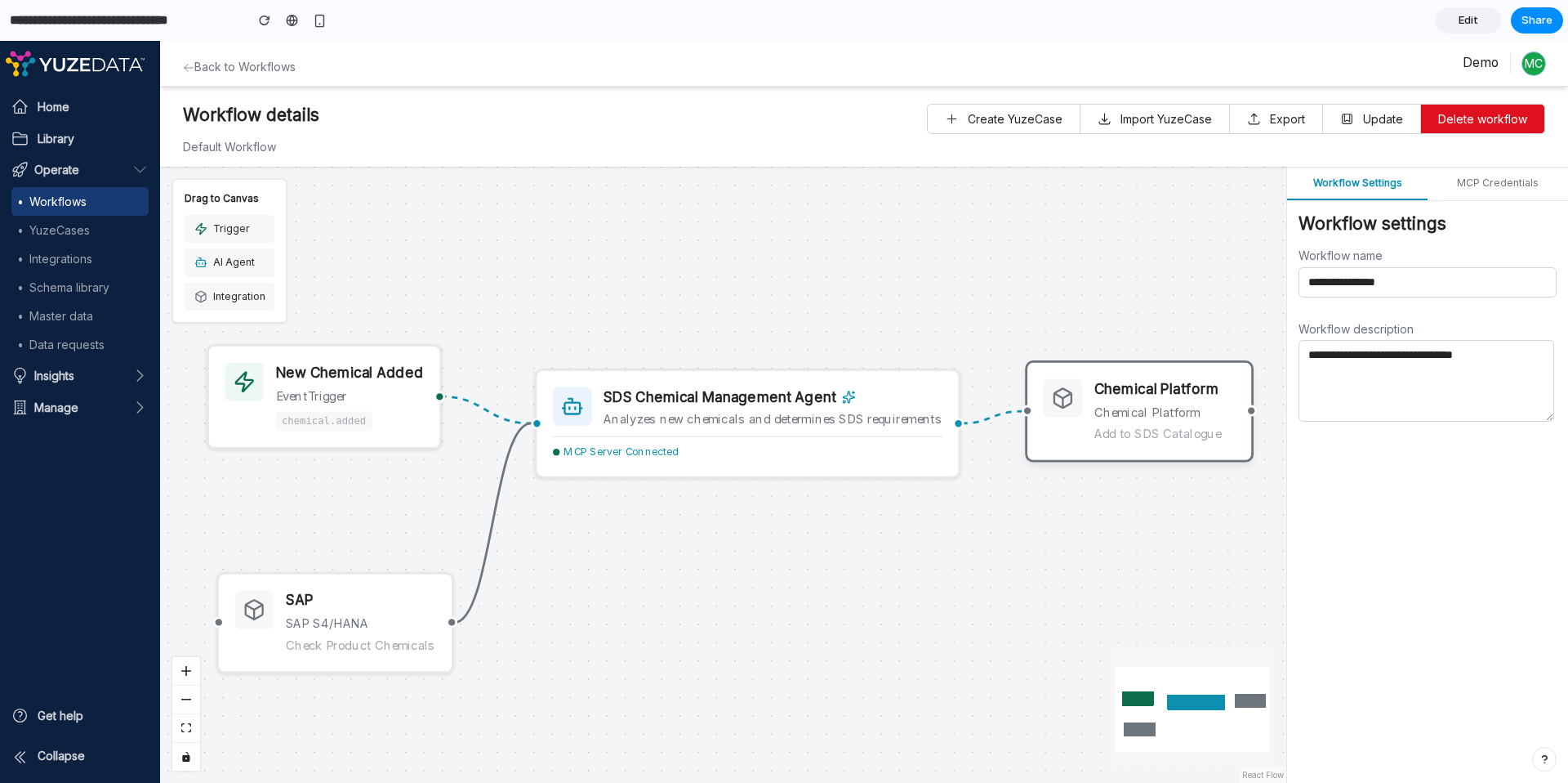
drag, startPoint x: 1201, startPoint y: 456, endPoint x: 1191, endPoint y: 453, distance: 10.4
click at [1191, 453] on div "Chemical Platform Chemical Platform Add to SDS Catalogue" at bounding box center [1139, 411] width 228 height 101
click at [1176, 508] on div "New Chemical Added event Trigger chemical.added SDS Chemical Management Agent A…" at bounding box center [723, 475] width 1126 height 616
click at [692, 413] on div "Analyzes new chemicals and determines SDS requirements" at bounding box center [772, 419] width 338 height 16
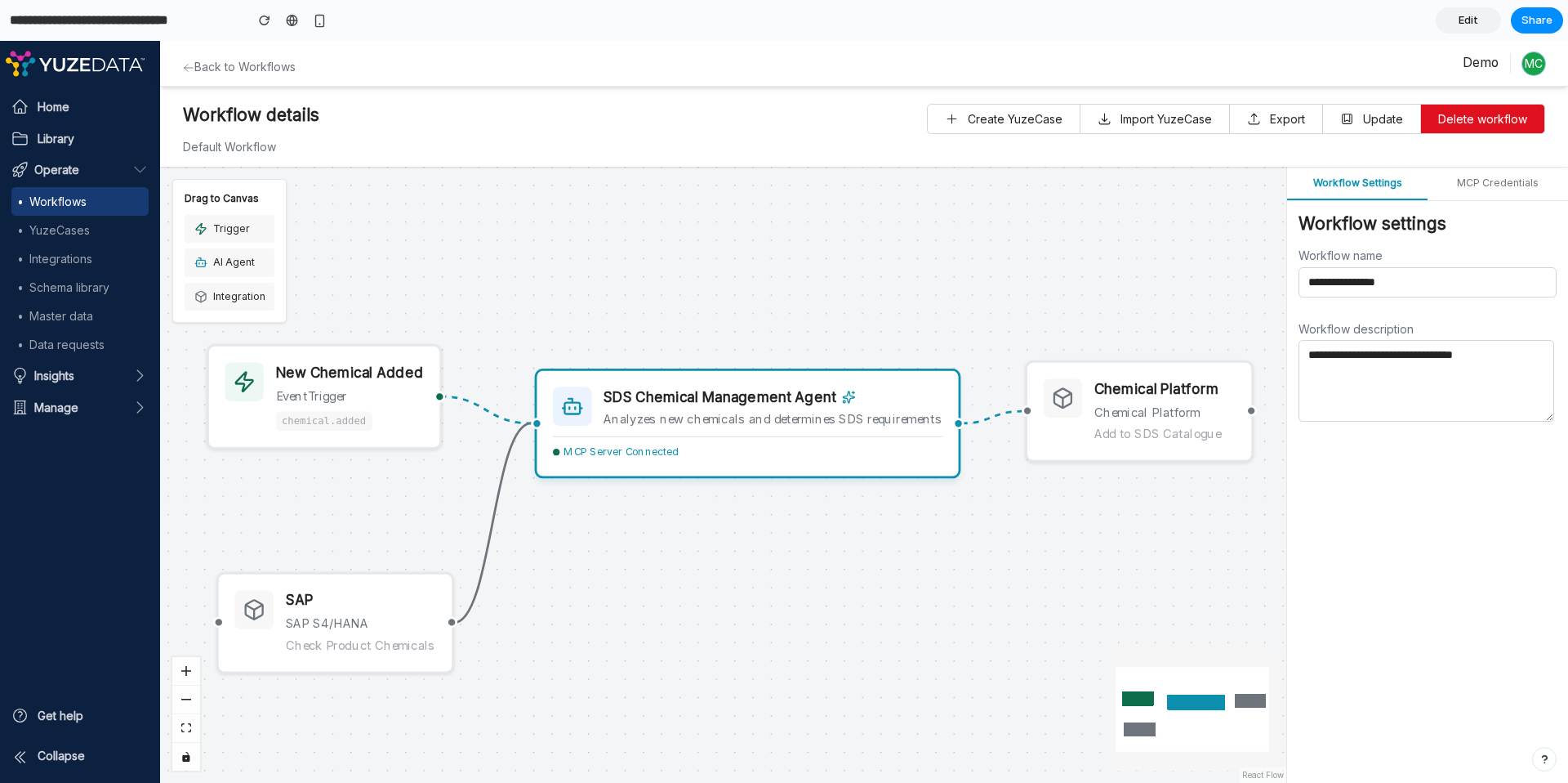
click at [692, 413] on div "Analyzes new chemicals and determines SDS requirements" at bounding box center [772, 419] width 338 height 16
click at [628, 457] on div "MCP Server Connected" at bounding box center [747, 448] width 388 height 25
click at [1424, 179] on button "MCP Credentials" at bounding box center [1497, 184] width 140 height 33
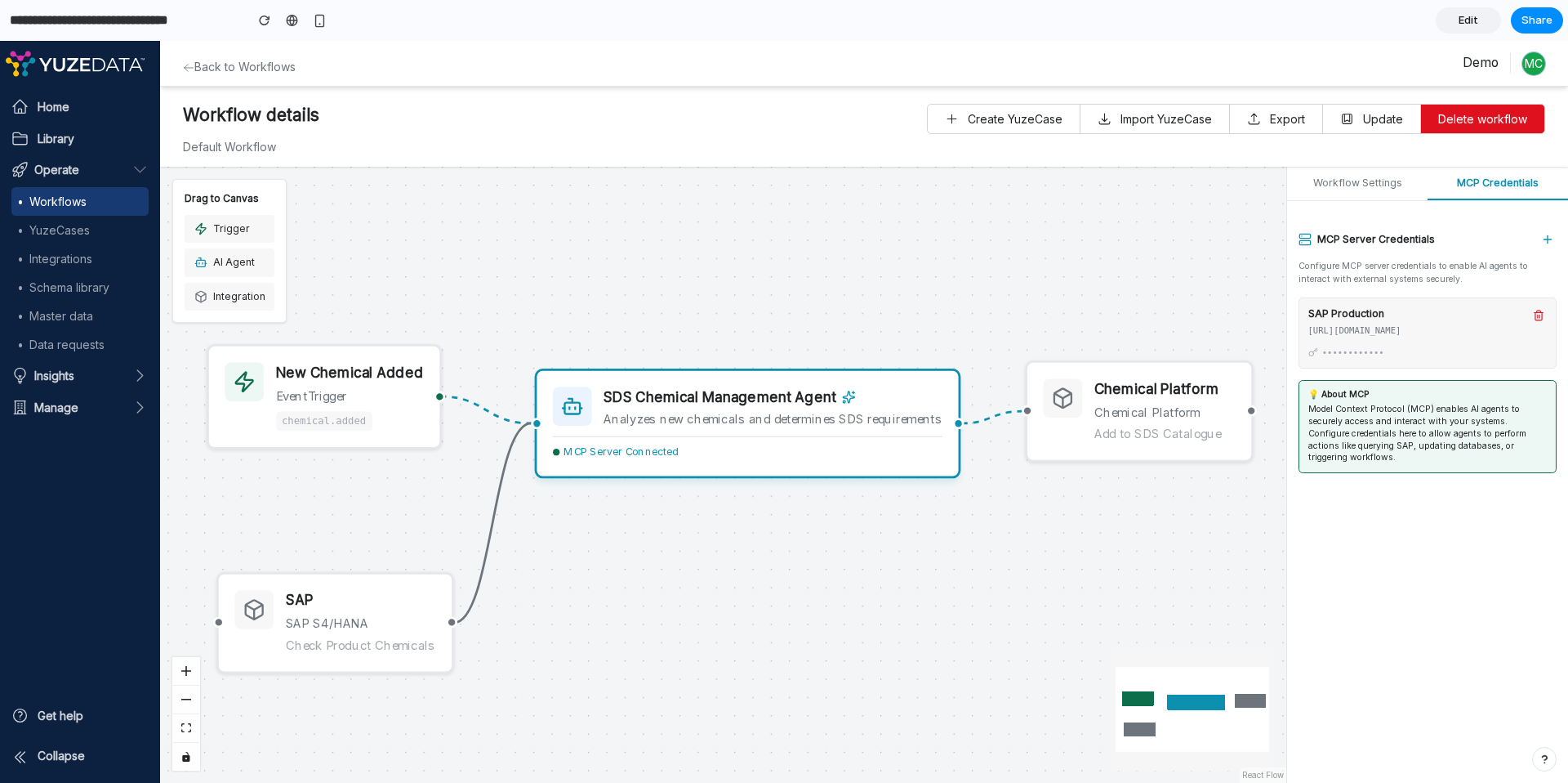
click at [1370, 185] on button "Workflow Settings" at bounding box center [1357, 184] width 140 height 33
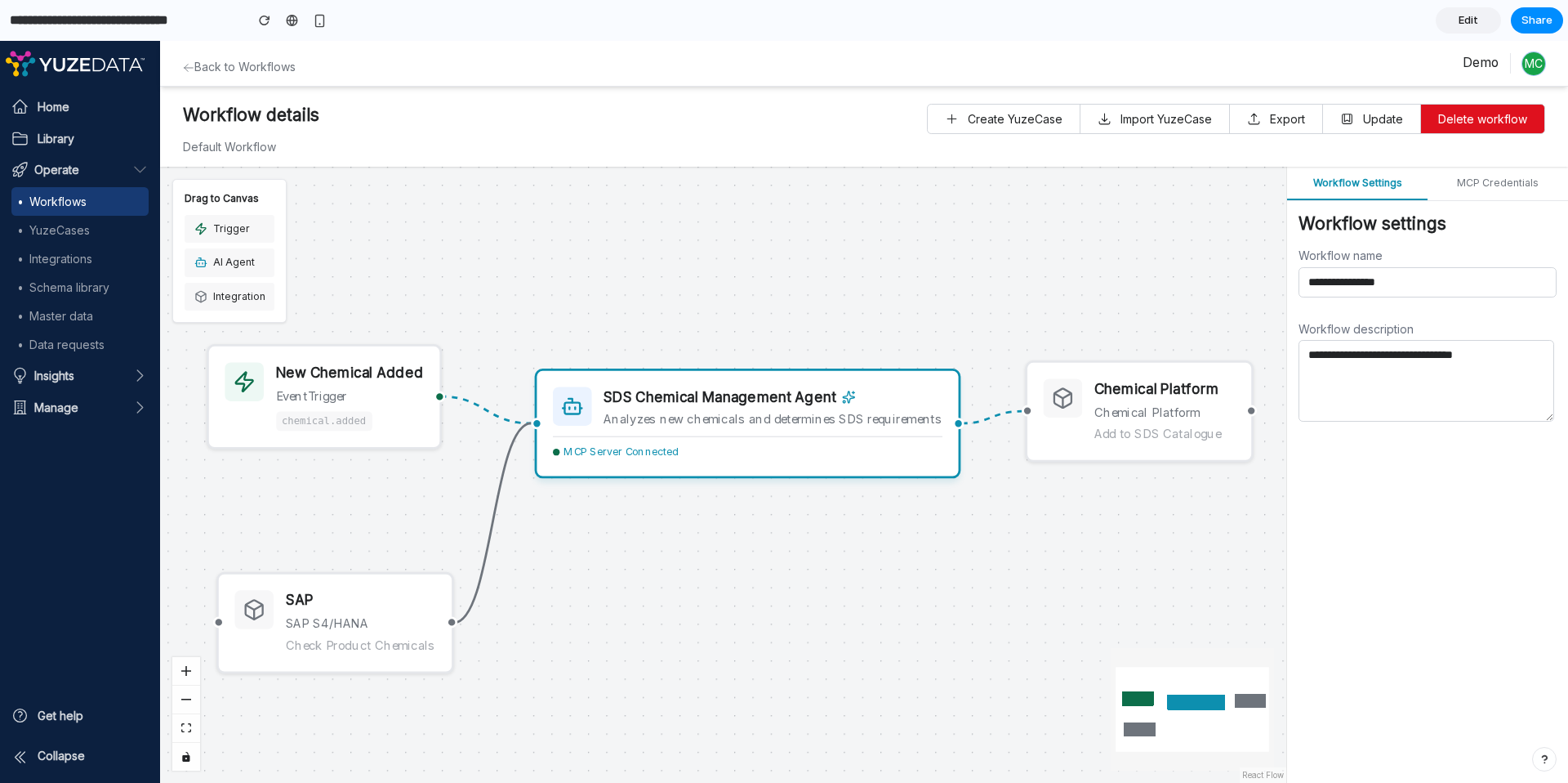
click at [1424, 185] on button "MCP Credentials" at bounding box center [1497, 184] width 140 height 33
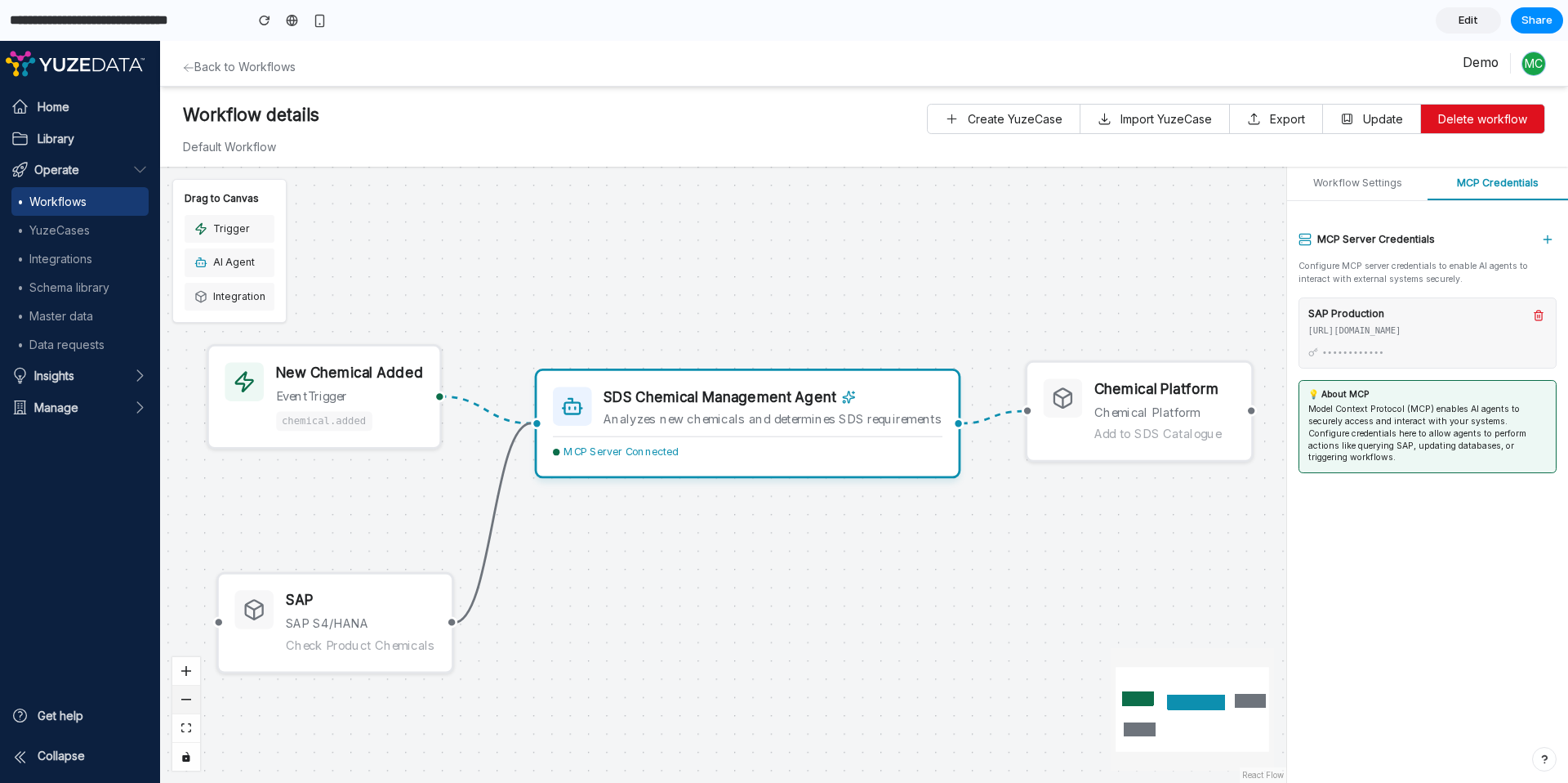
click at [187, 698] on icon "Zoom Out" at bounding box center [186, 699] width 10 height 2
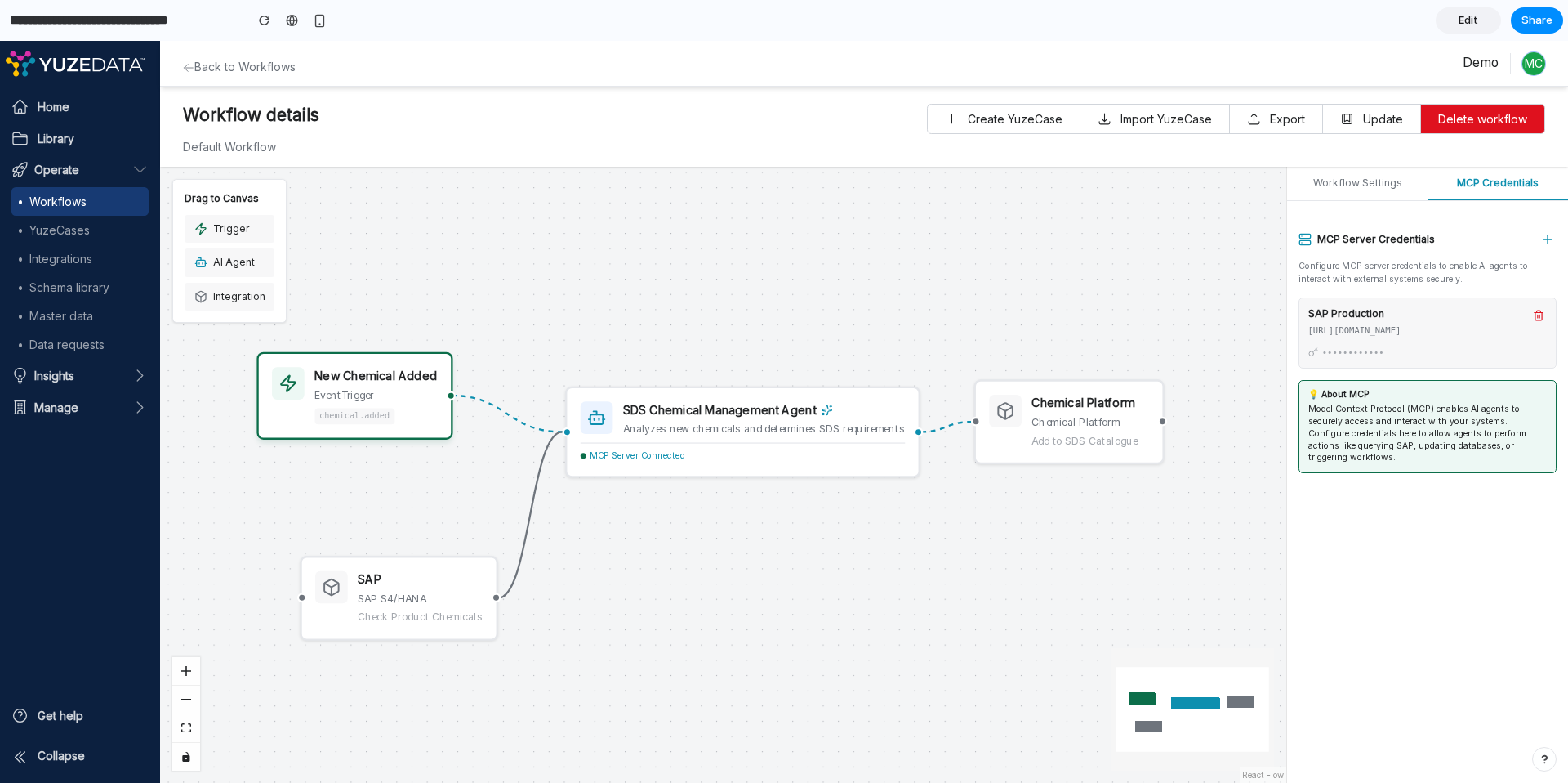
drag, startPoint x: 432, startPoint y: 450, endPoint x: 393, endPoint y: 435, distance: 41.8
click at [393, 435] on div "New Chemical Added event Trigger chemical.added" at bounding box center [354, 395] width 196 height 87
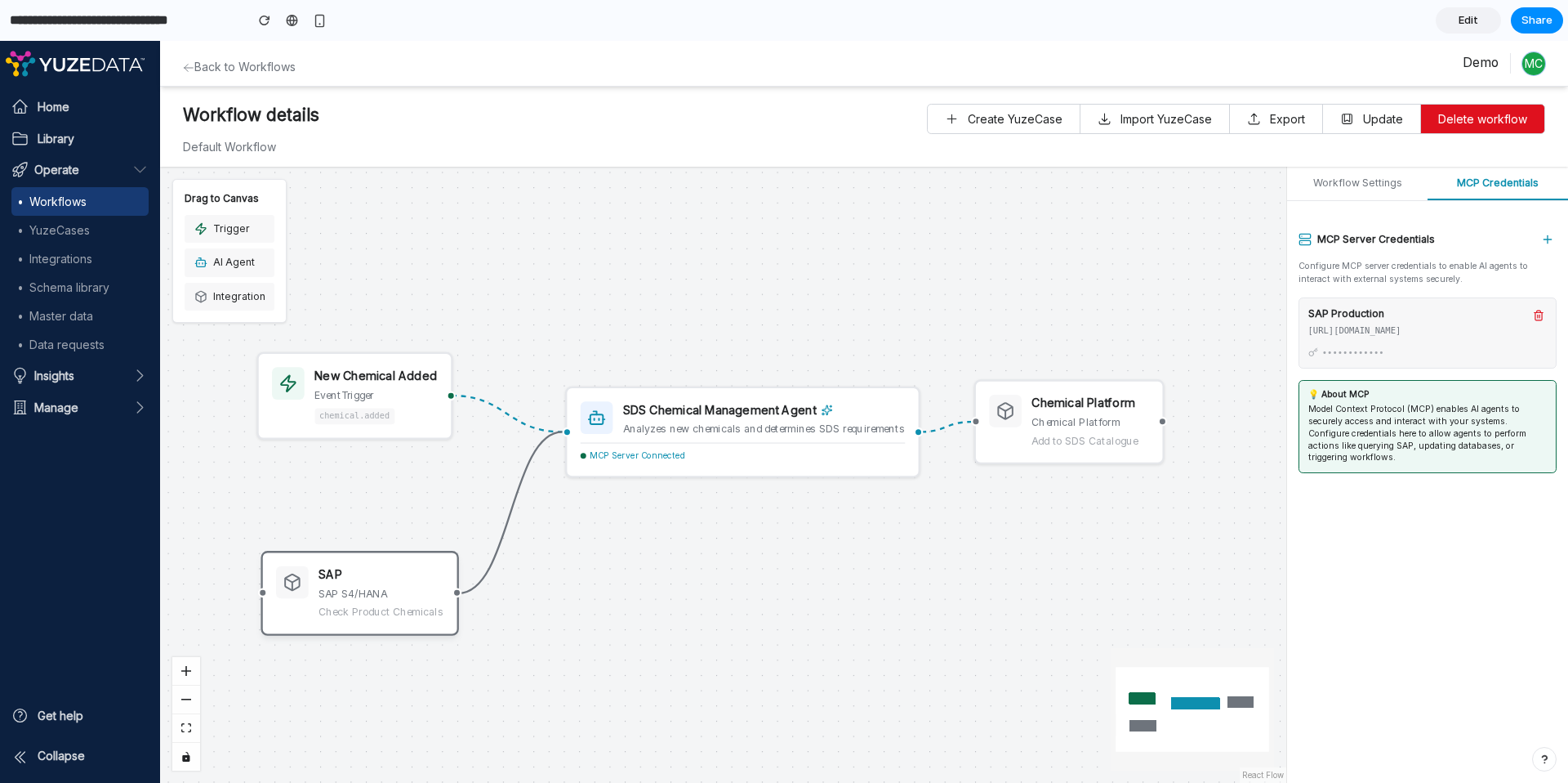
drag, startPoint x: 471, startPoint y: 587, endPoint x: 431, endPoint y: 582, distance: 40.3
click at [431, 582] on div "SAP" at bounding box center [381, 575] width 125 height 17
drag, startPoint x: 1085, startPoint y: 442, endPoint x: 1136, endPoint y: 430, distance: 52.4
click at [1136, 430] on div "Add to SDS Catalogue" at bounding box center [1146, 429] width 118 height 15
click at [1110, 529] on div "New Chemical Added event Trigger chemical.added SDS Chemical Management Agent A…" at bounding box center [723, 475] width 1126 height 616
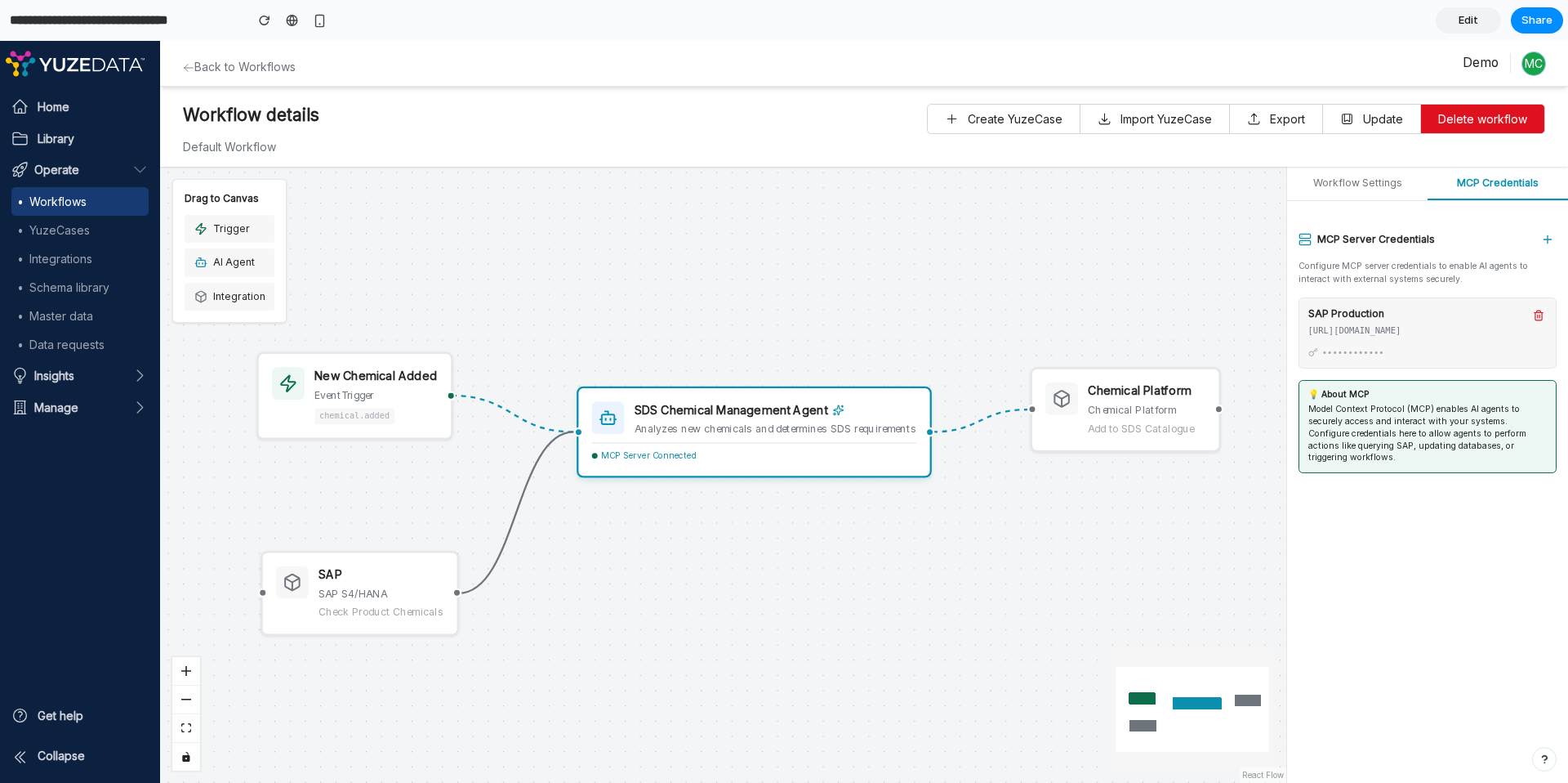
drag, startPoint x: 837, startPoint y: 446, endPoint x: 850, endPoint y: 446, distance: 13.0
click at [850, 446] on div "MCP Server Connected" at bounding box center [754, 452] width 325 height 21
click at [906, 539] on div "New Chemical Added event Trigger chemical.added SDS Chemical Management Agent A…" at bounding box center [723, 475] width 1126 height 616
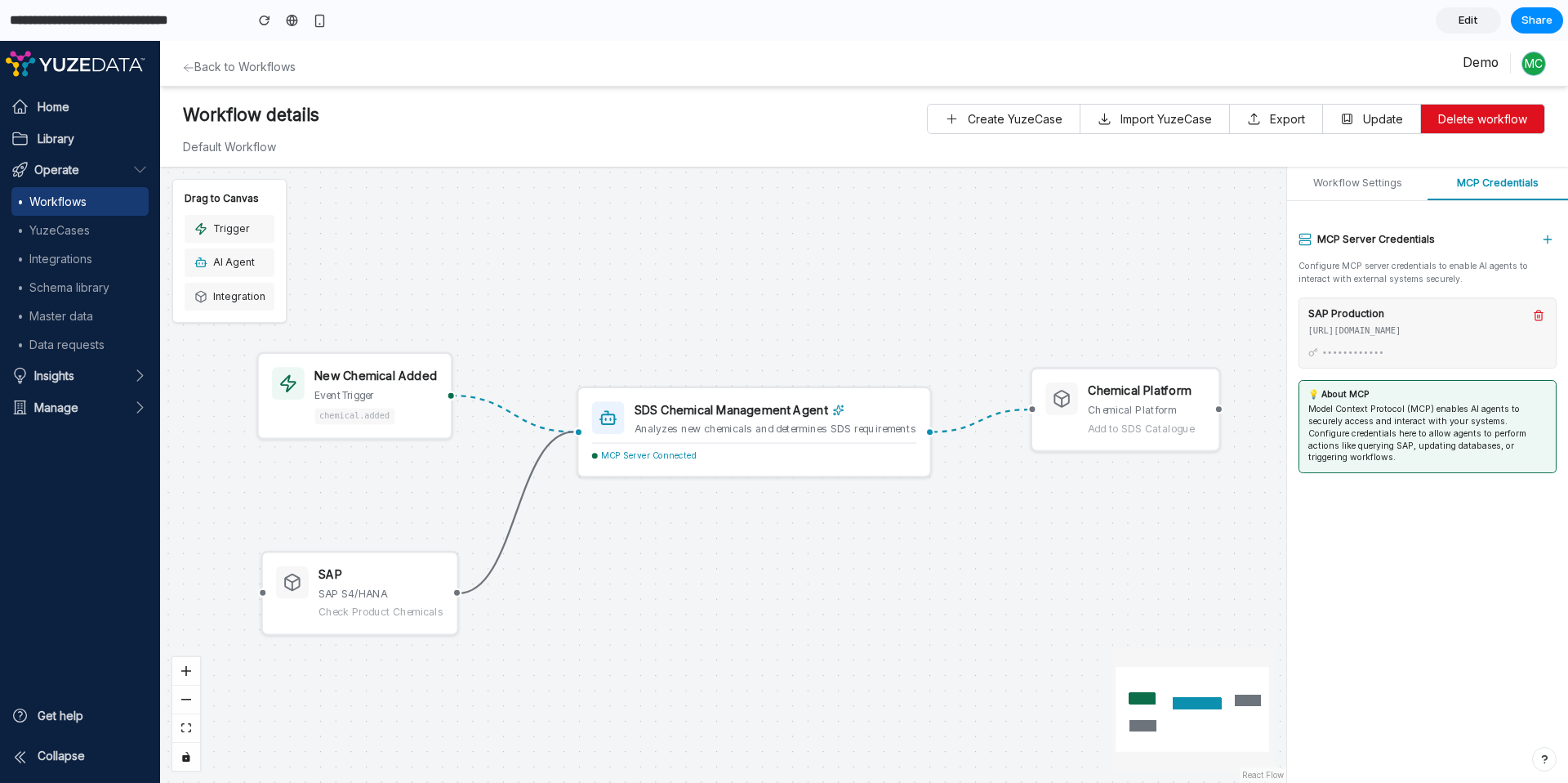
click at [774, 235] on div "New Chemical Added event Trigger chemical.added SDS Chemical Management Agent A…" at bounding box center [723, 475] width 1126 height 616
click at [1102, 516] on div "New Chemical Added event Trigger chemical.added SDS Chemical Management Agent A…" at bounding box center [723, 475] width 1126 height 616
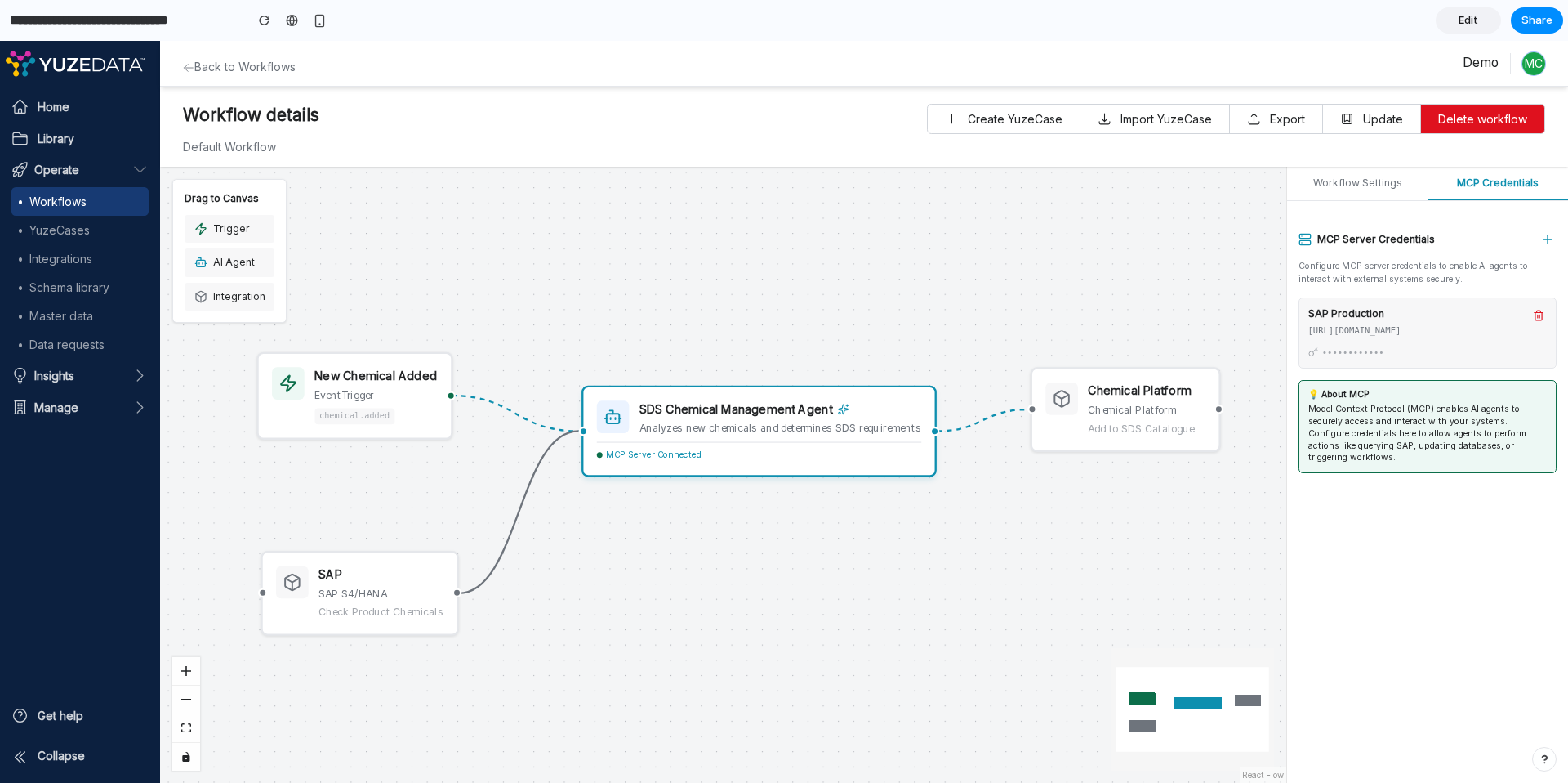
drag, startPoint x: 852, startPoint y: 435, endPoint x: 860, endPoint y: 434, distance: 8.1
click at [860, 434] on div "SDS Chemical Management Agent Analyzes new chemicals and determines SDS require…" at bounding box center [759, 430] width 354 height 91
click at [452, 585] on div "SAP SAP S4/HANA Check Product Chemicals" at bounding box center [359, 593] width 198 height 85
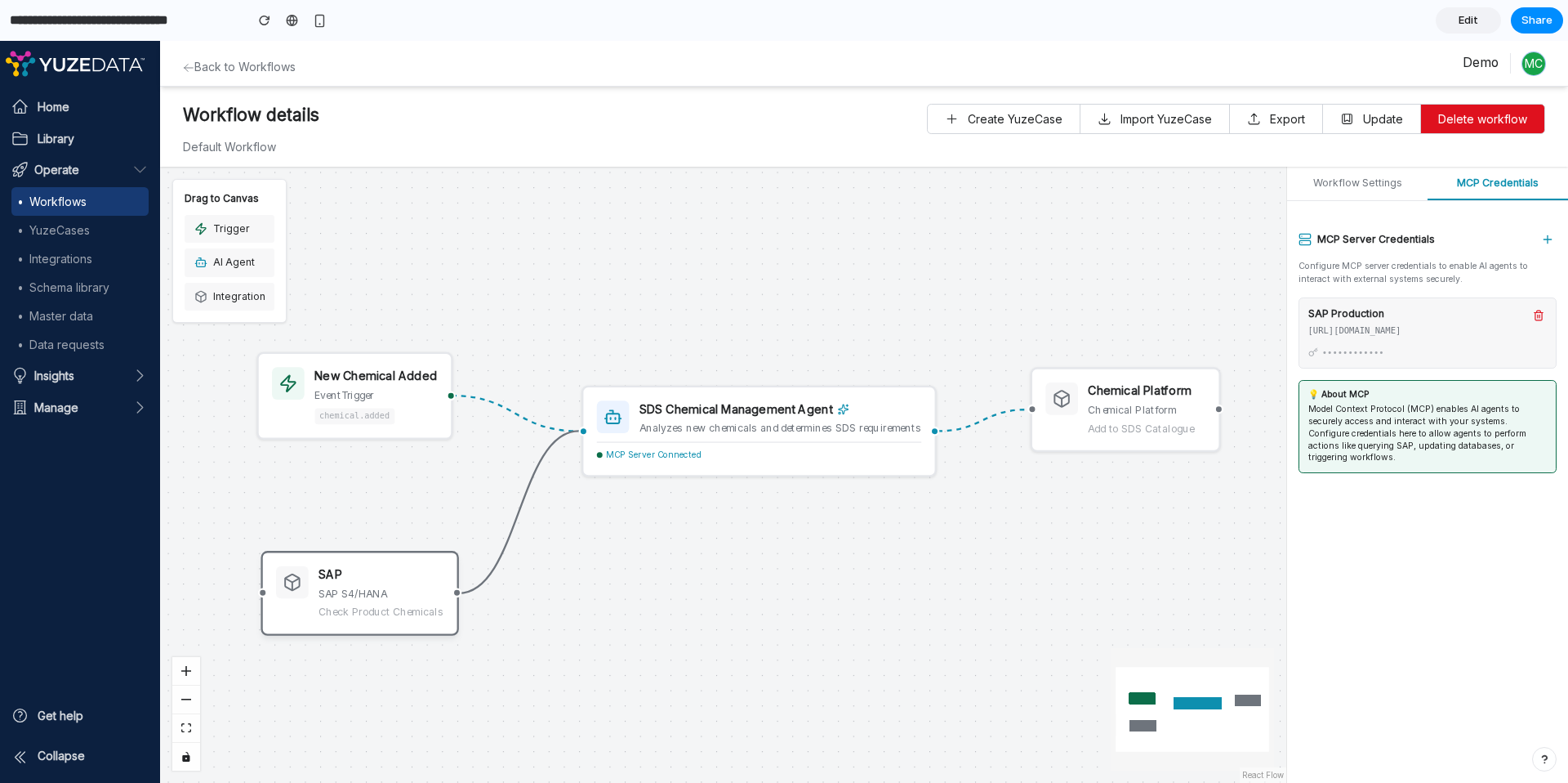
click at [384, 420] on div "chemical.added" at bounding box center [354, 415] width 80 height 16
click at [339, 602] on div "SAP SAP S4/HANA Check Product Chemicals" at bounding box center [381, 593] width 125 height 54
click at [1085, 429] on div "Chemical Platform Chemical Platform Add to SDS Catalogue" at bounding box center [1125, 409] width 160 height 54
click at [1093, 611] on div "New Chemical Added event Trigger chemical.added SDS Chemical Management Agent A…" at bounding box center [723, 475] width 1126 height 616
click at [806, 422] on div "Analyzes new chemicals and determines SDS requirements" at bounding box center [779, 428] width 281 height 13
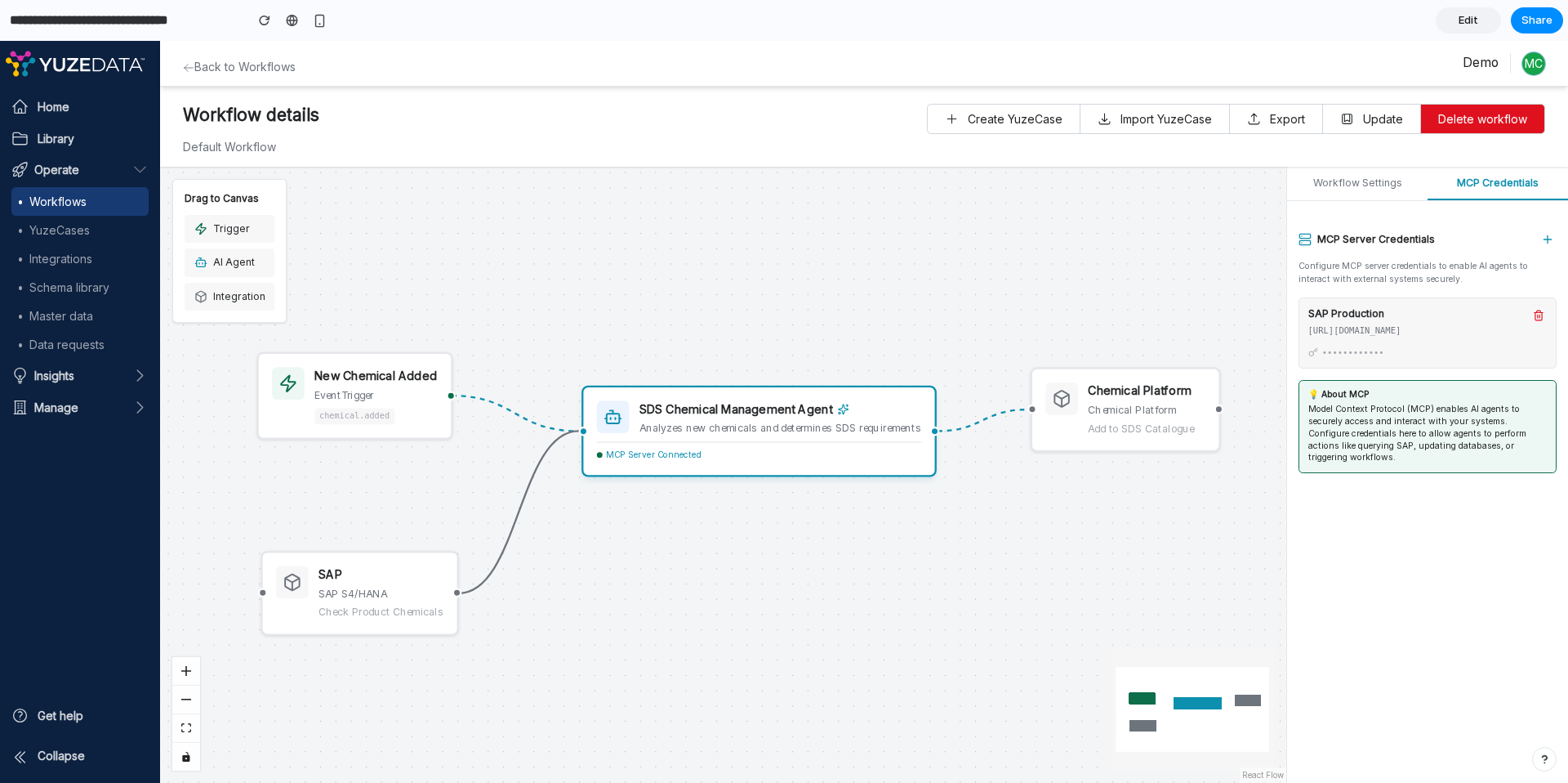
click at [808, 464] on div "SDS Chemical Management Agent Analyzes new chemicals and determines SDS require…" at bounding box center [759, 430] width 354 height 91
click at [816, 522] on div "New Chemical Added event Trigger chemical.added SDS Chemical Management Agent A…" at bounding box center [723, 475] width 1126 height 616
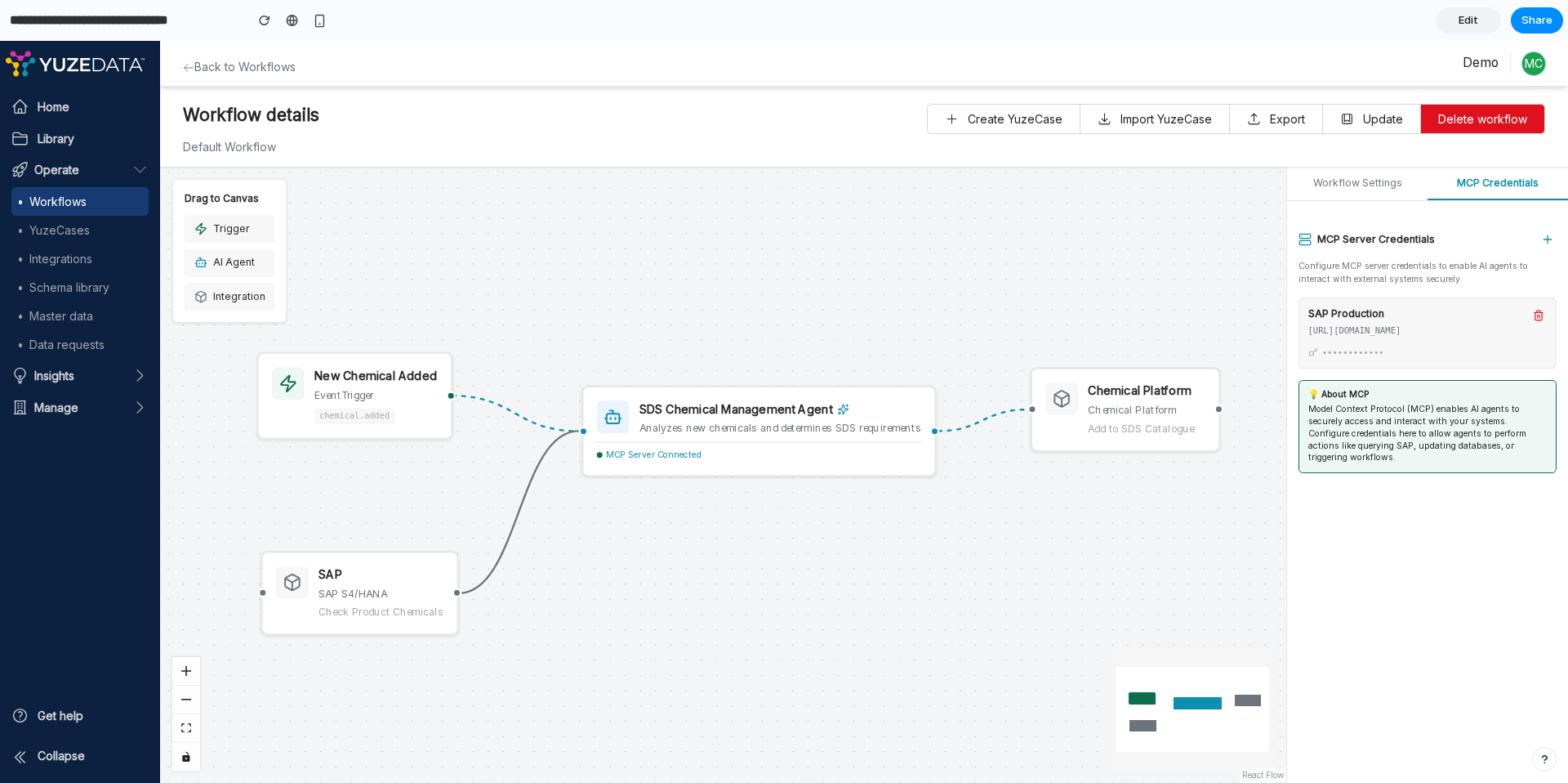
click at [1072, 399] on div at bounding box center [1061, 398] width 32 height 32
drag, startPoint x: 348, startPoint y: 409, endPoint x: 335, endPoint y: 404, distance: 13.9
click at [335, 404] on div "chemical.added" at bounding box center [344, 411] width 80 height 16
drag, startPoint x: 399, startPoint y: 572, endPoint x: 380, endPoint y: 571, distance: 19.0
click at [380, 571] on div "SAP" at bounding box center [366, 573] width 125 height 17
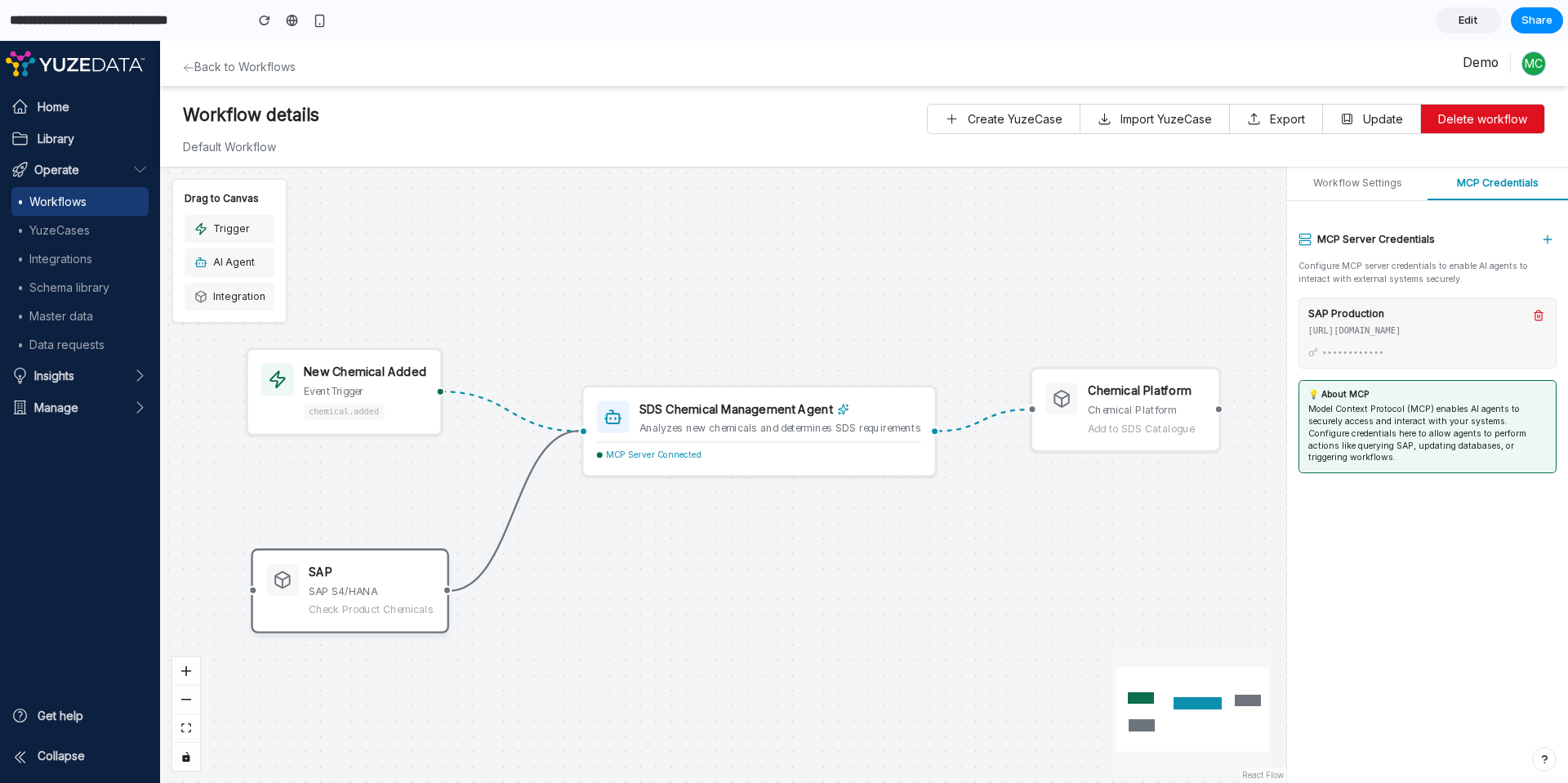
click at [388, 570] on div "SAP" at bounding box center [371, 572] width 125 height 17
click at [384, 569] on div "SAP" at bounding box center [371, 572] width 125 height 17
click at [439, 648] on div "New Chemical Added event Trigger chemical.added SDS Chemical Management Agent A…" at bounding box center [723, 475] width 1126 height 616
click at [571, 300] on div "New Chemical Added event Trigger chemical.added SDS Chemical Management Agent A…" at bounding box center [723, 475] width 1126 height 616
drag, startPoint x: 476, startPoint y: 235, endPoint x: 466, endPoint y: 232, distance: 10.4
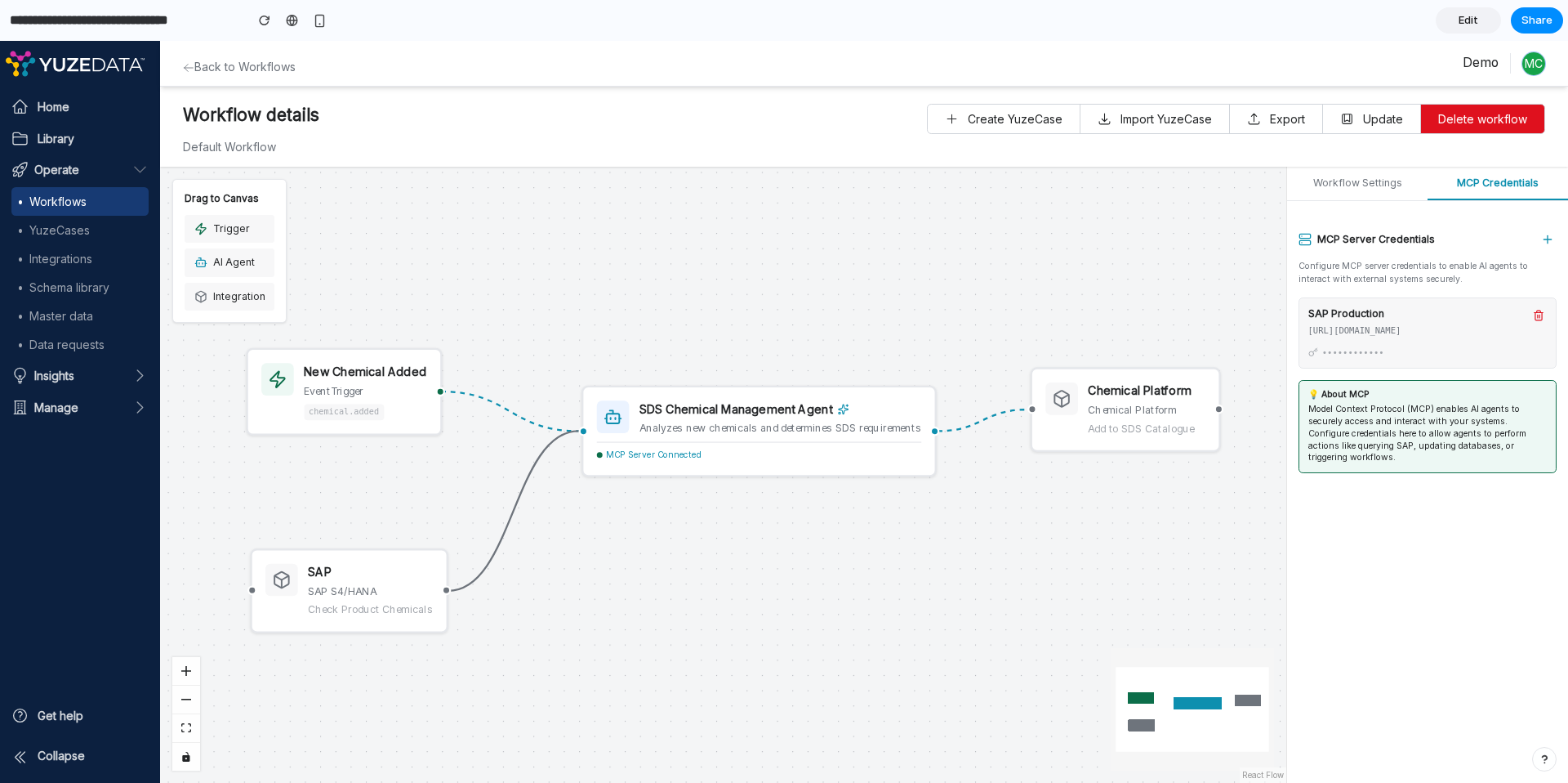
click at [466, 232] on div "New Chemical Added event Trigger chemical.added SDS Chemical Management Agent A…" at bounding box center [723, 475] width 1126 height 616
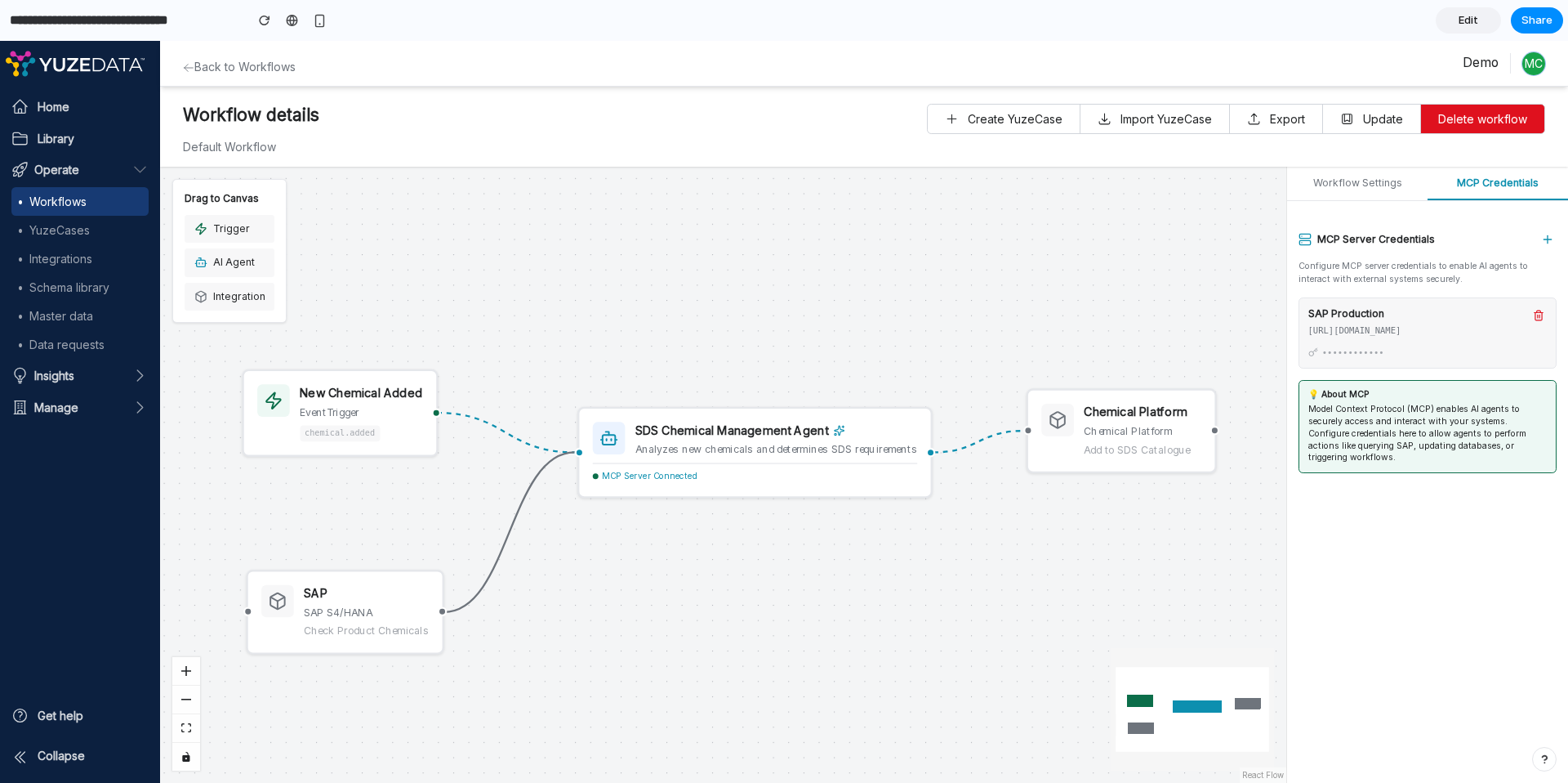
drag, startPoint x: 488, startPoint y: 236, endPoint x: 495, endPoint y: 261, distance: 26.0
click at [495, 261] on div "New Chemical Added event Trigger chemical.added SDS Chemical Management Agent A…" at bounding box center [723, 475] width 1126 height 616
click at [774, 433] on div "SDS Chemical Management Agent" at bounding box center [775, 430] width 281 height 17
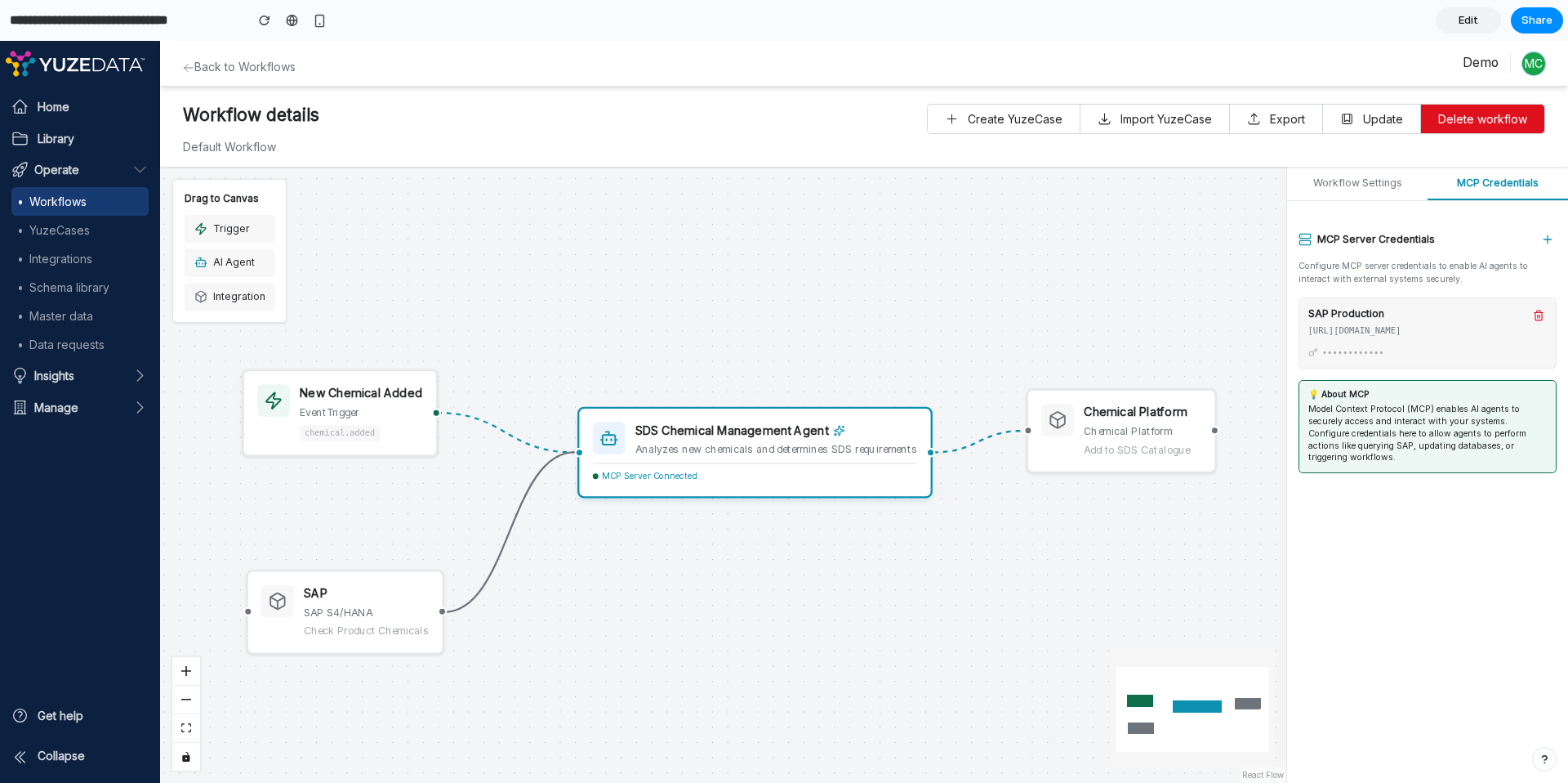
click at [728, 443] on div "Analyzes new chemicals and determines SDS requirements" at bounding box center [775, 449] width 281 height 13
click at [820, 609] on div "New Chemical Added event Trigger chemical.added SDS Chemical Management Agent A…" at bounding box center [723, 475] width 1126 height 616
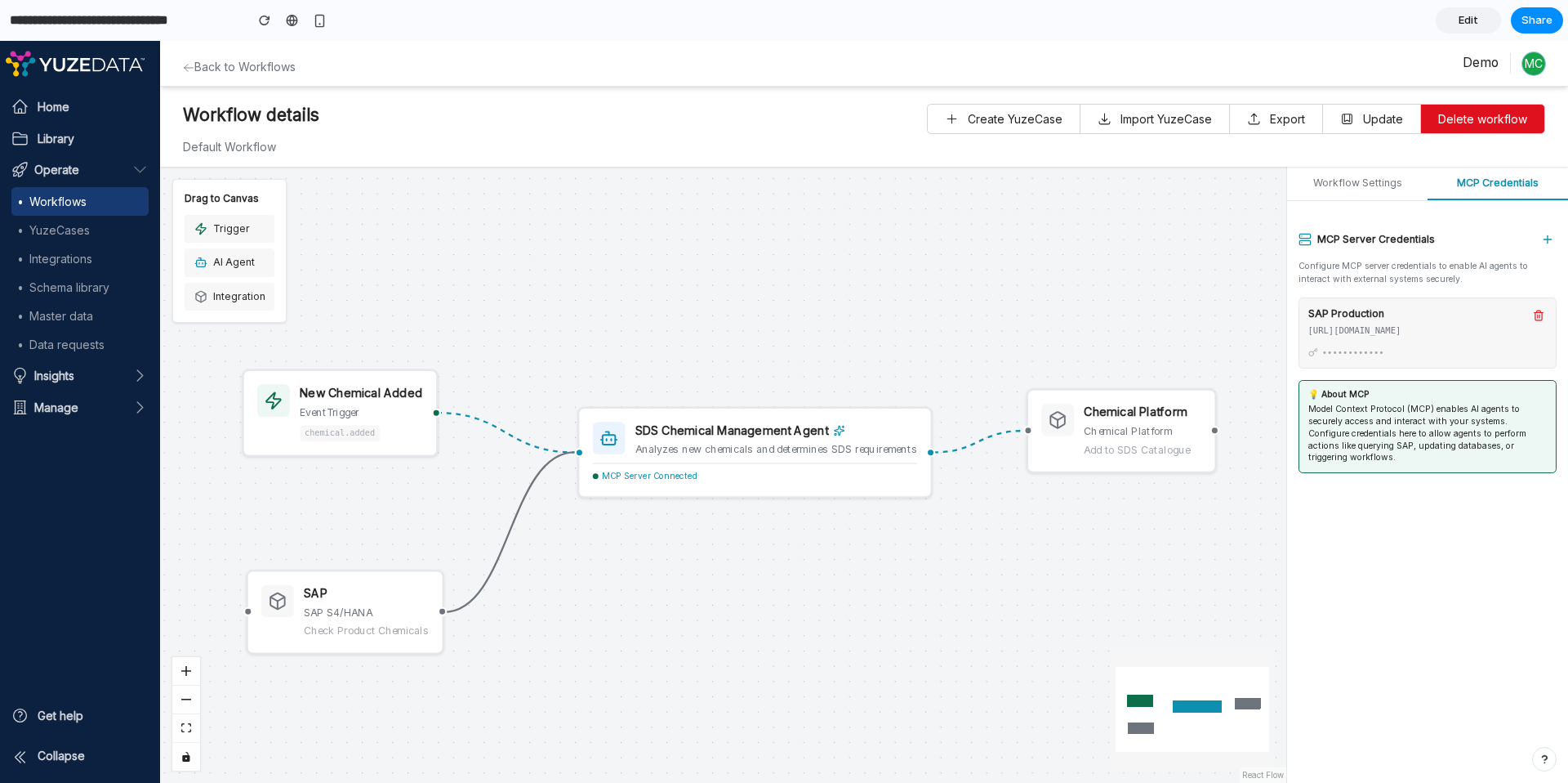
click at [739, 443] on div "Analyzes new chemicals and determines SDS requirements" at bounding box center [775, 449] width 281 height 13
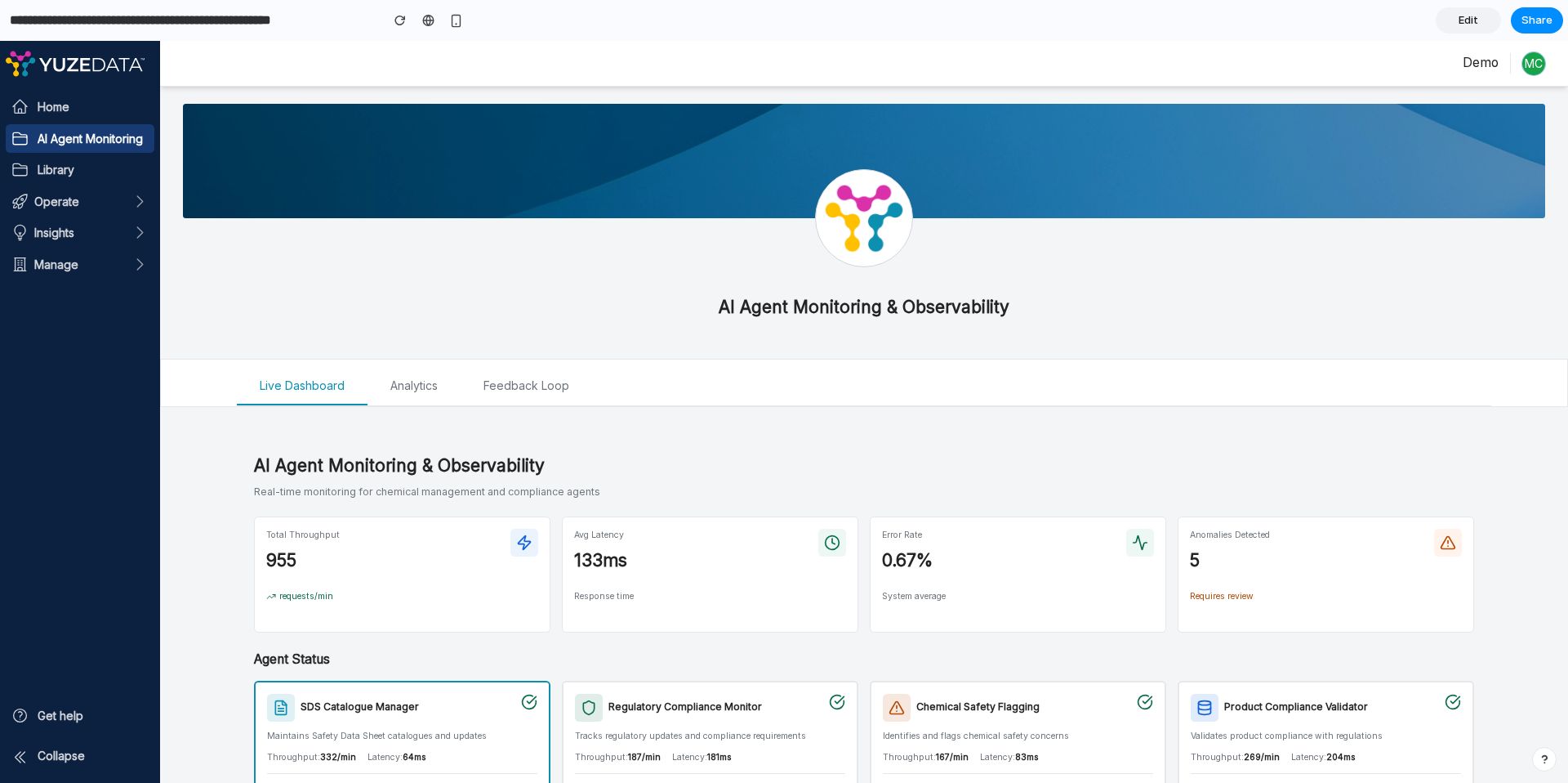
click at [1164, 314] on div "AI Agent Monitoring & Observability" at bounding box center [863, 312] width 1254 height 34
